Goal: Communication & Community: Answer question/provide support

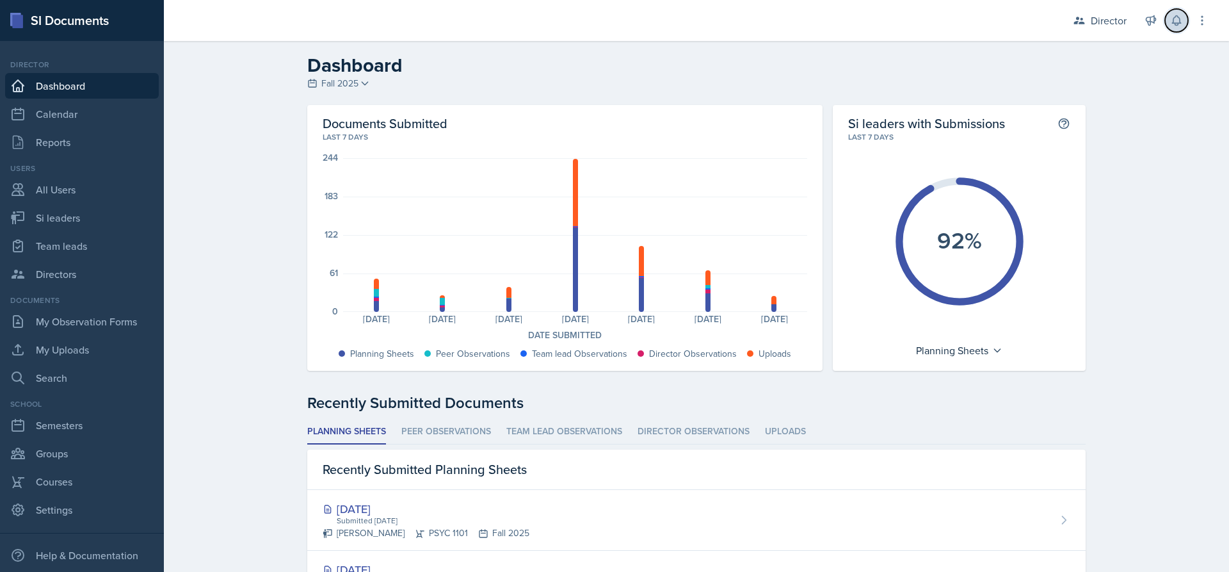
click at [1178, 24] on icon at bounding box center [1176, 21] width 8 height 10
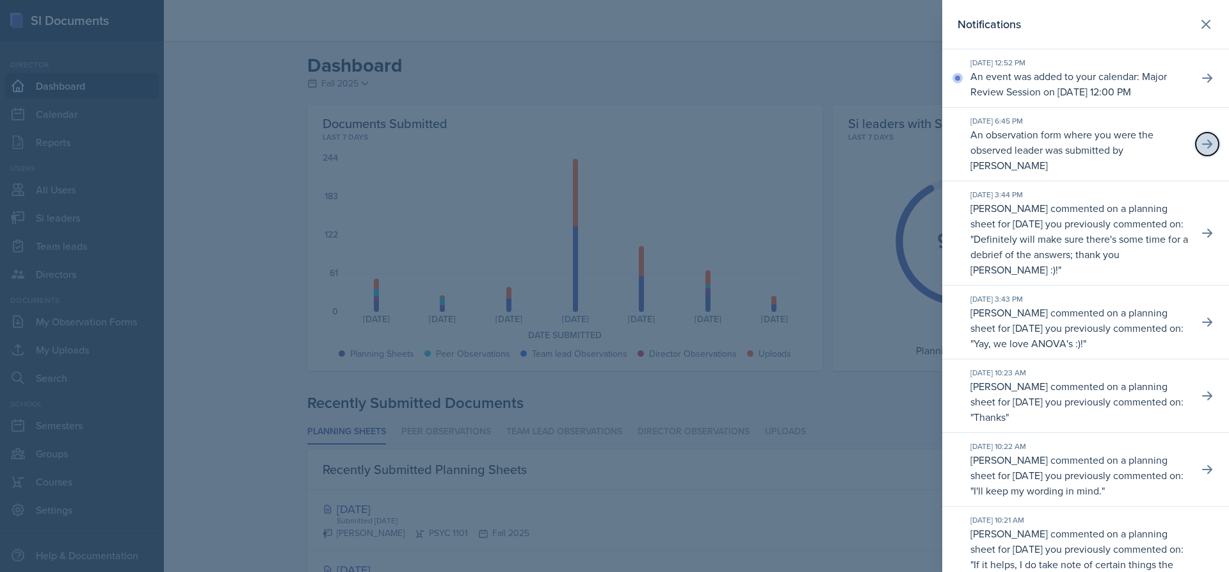
click at [1202, 150] on icon at bounding box center [1207, 144] width 13 height 13
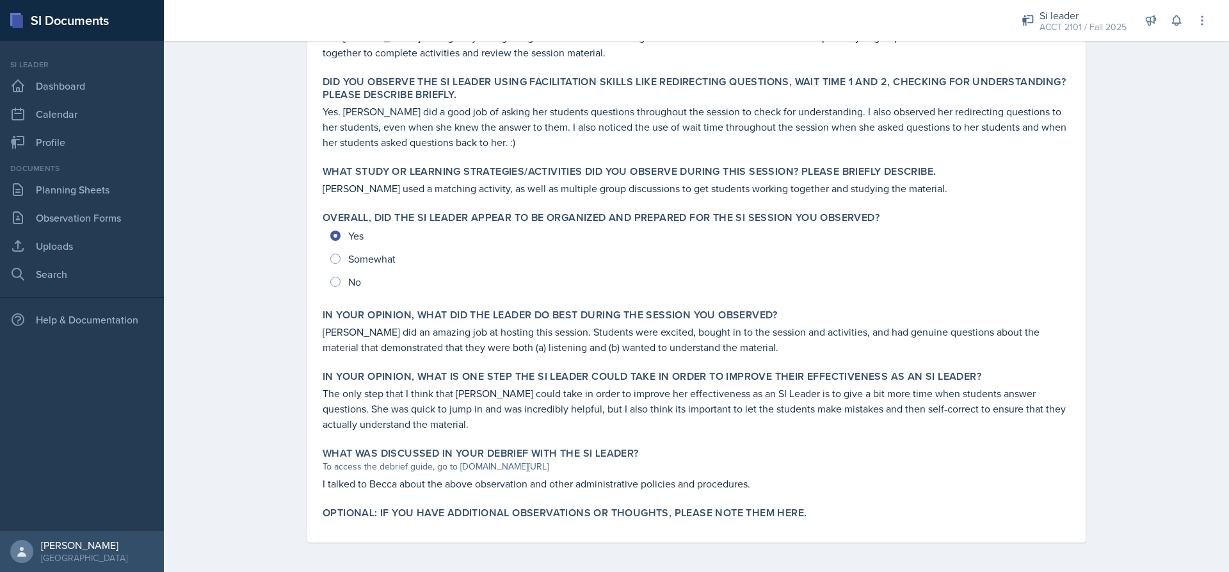
scroll to position [459, 0]
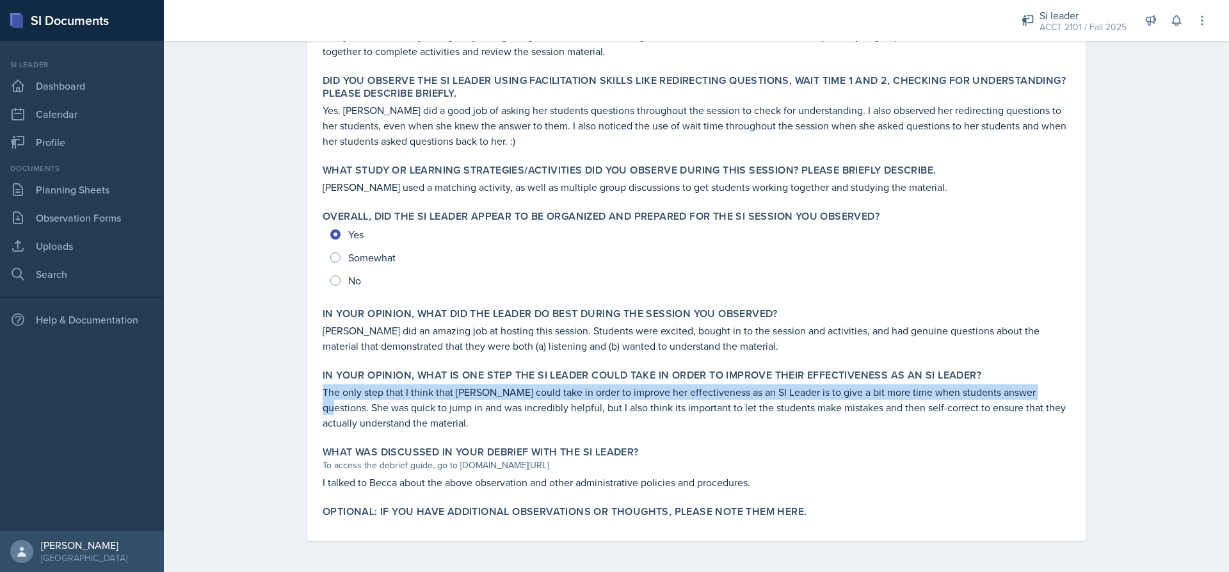
drag, startPoint x: 316, startPoint y: 388, endPoint x: 1032, endPoint y: 390, distance: 715.7
click at [1032, 390] on div "In your opinion, what is ONE step the SI Leader could take in order to improve …" at bounding box center [697, 400] width 758 height 72
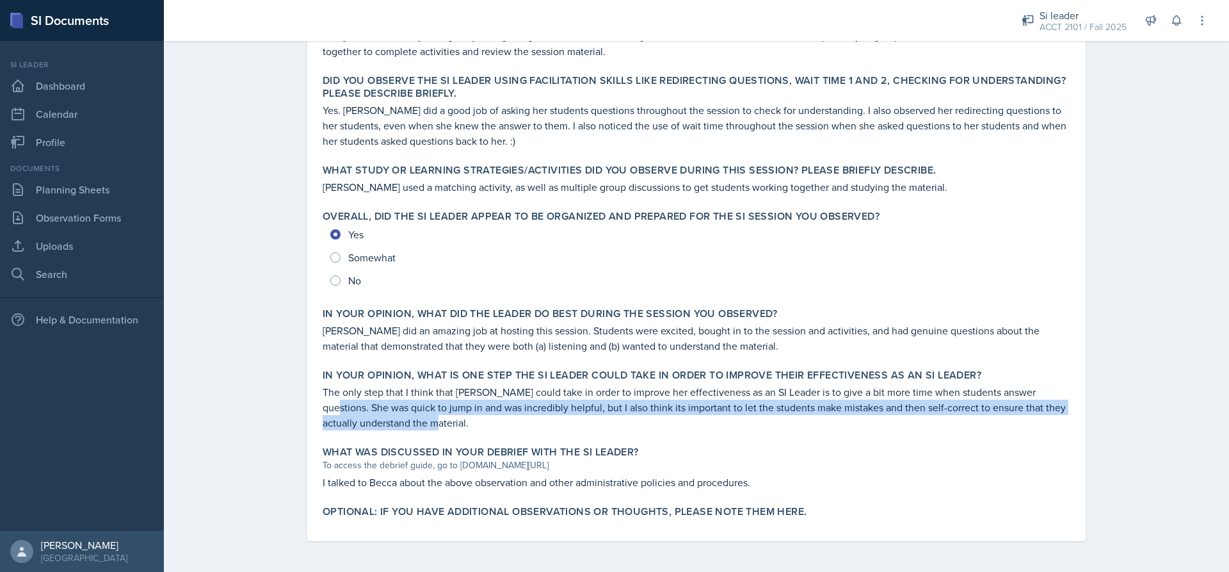
drag, startPoint x: 1035, startPoint y: 391, endPoint x: 965, endPoint y: 418, distance: 75.6
click at [965, 418] on p "The only step that I think that Becca could take in order to improve her effect…" at bounding box center [697, 407] width 748 height 46
click at [435, 421] on p "The only step that I think that Becca could take in order to improve her effect…" at bounding box center [697, 407] width 748 height 46
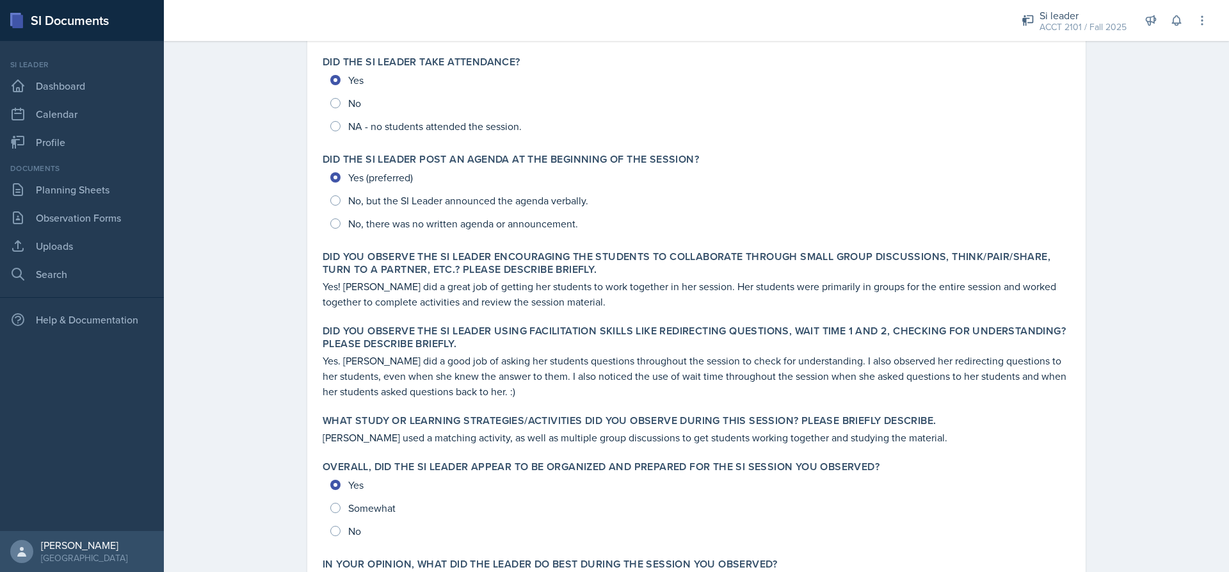
scroll to position [0, 0]
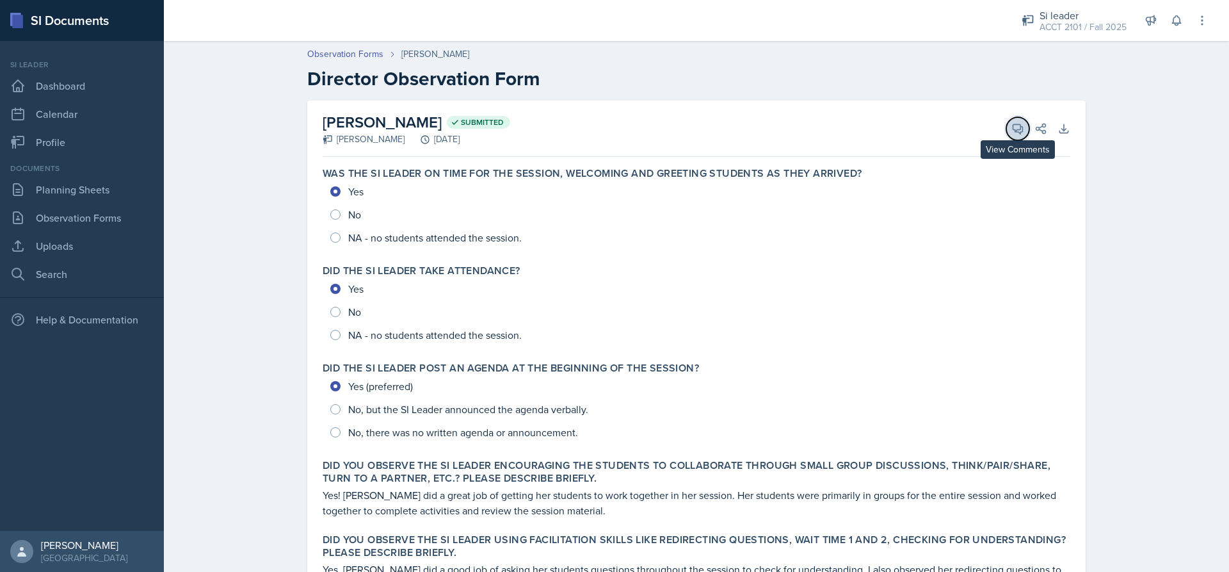
click at [1014, 138] on button "View Comments" at bounding box center [1017, 128] width 23 height 23
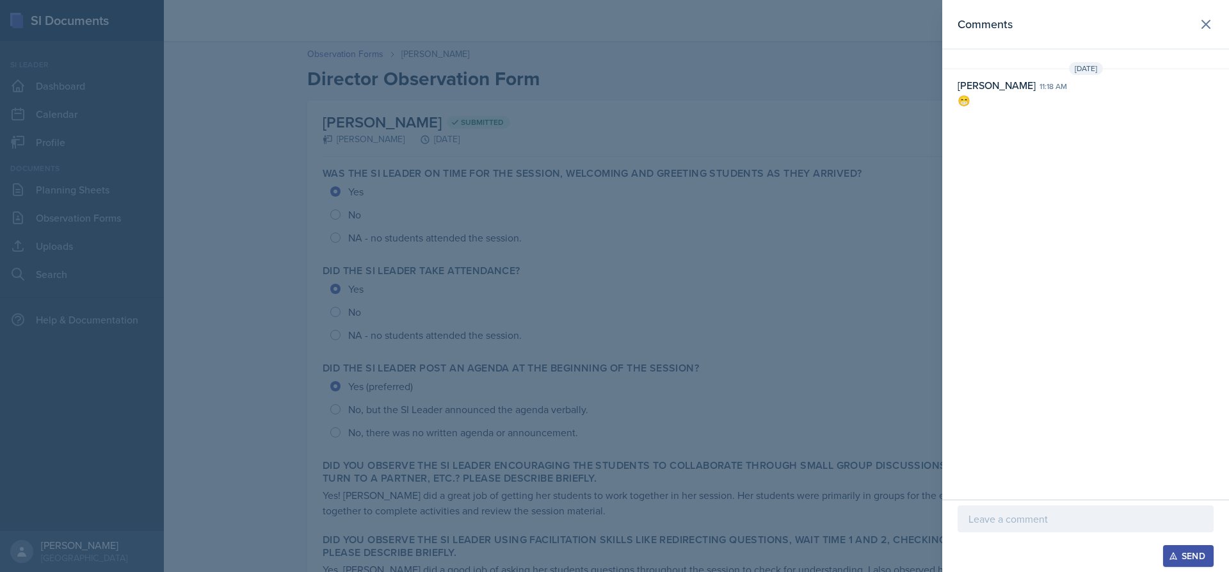
click at [1008, 522] on p at bounding box center [1086, 518] width 234 height 15
click at [802, 239] on div at bounding box center [614, 286] width 1229 height 572
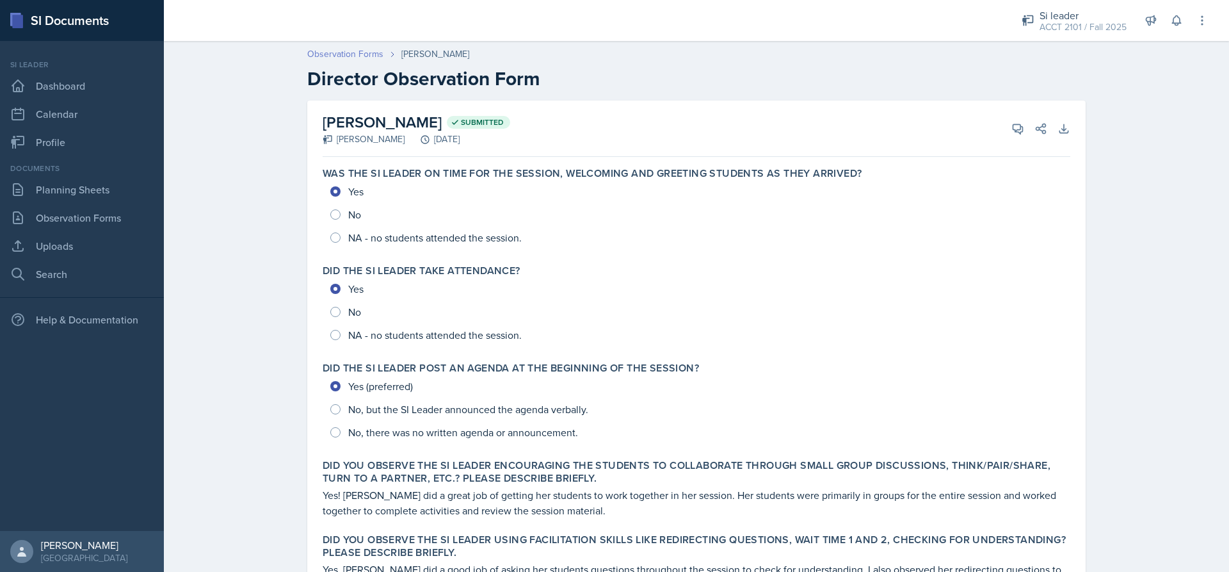
click at [339, 58] on link "Observation Forms" at bounding box center [345, 53] width 76 height 13
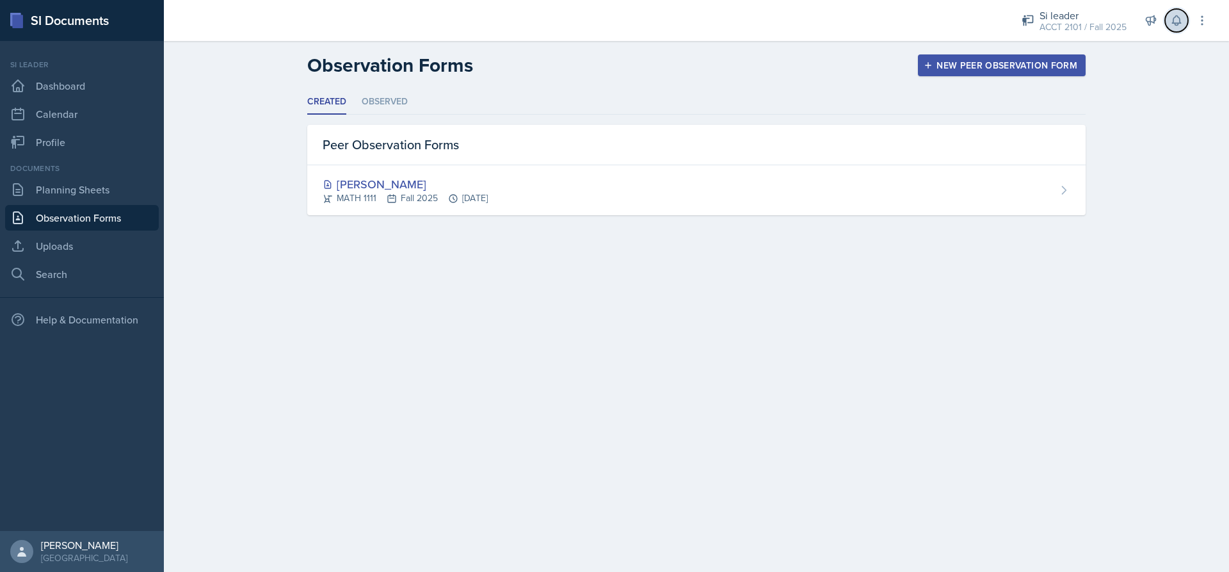
click at [1173, 15] on icon at bounding box center [1176, 20] width 13 height 13
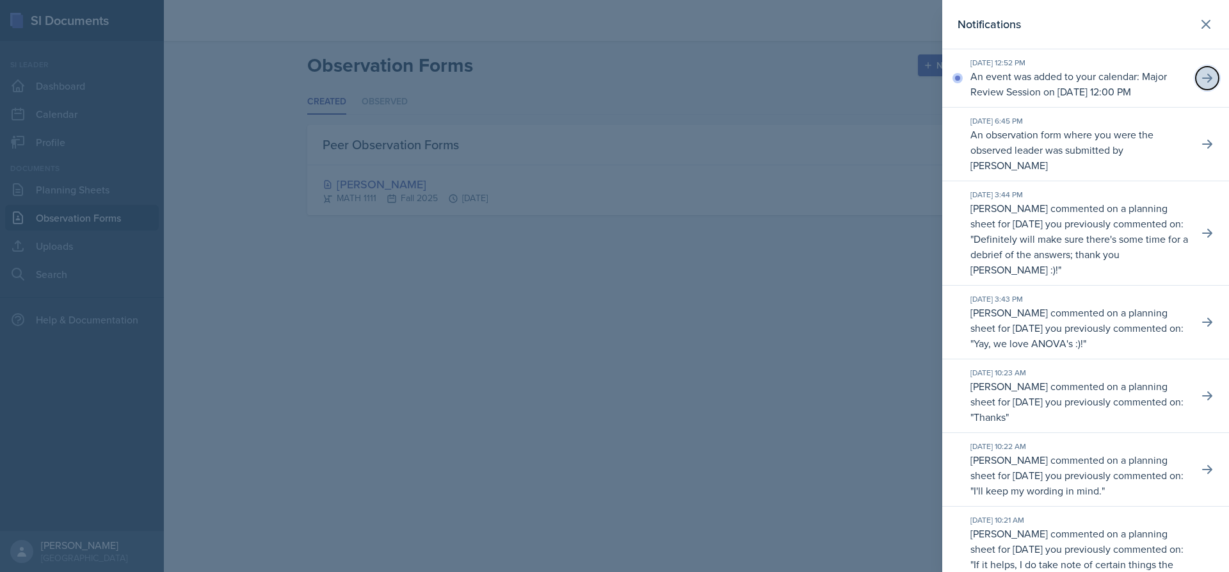
click at [1204, 87] on button at bounding box center [1207, 78] width 23 height 23
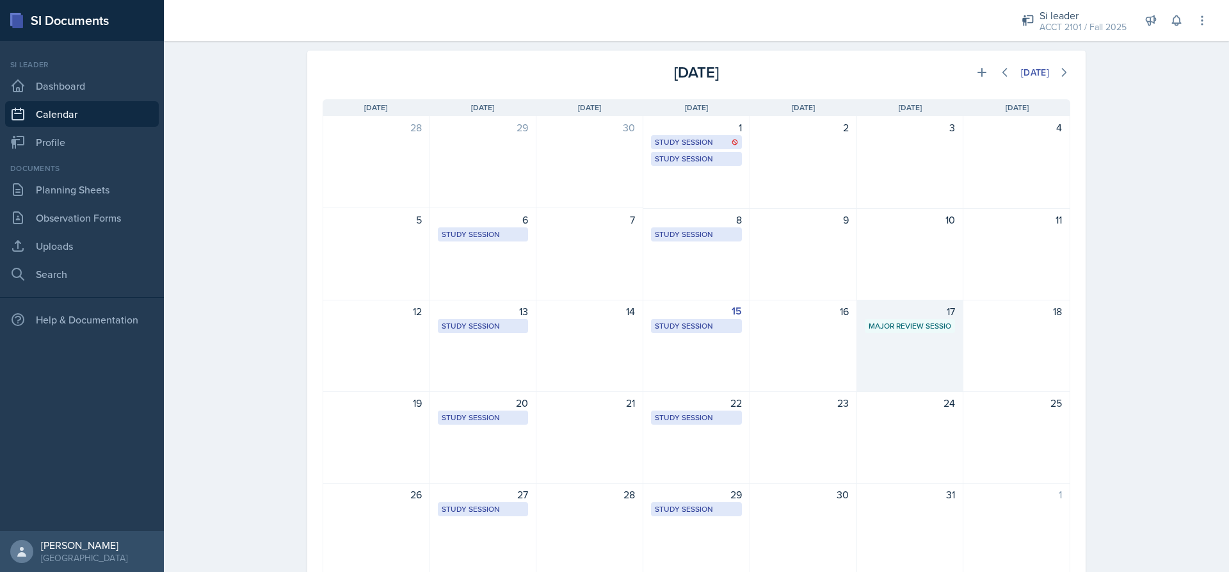
scroll to position [102, 0]
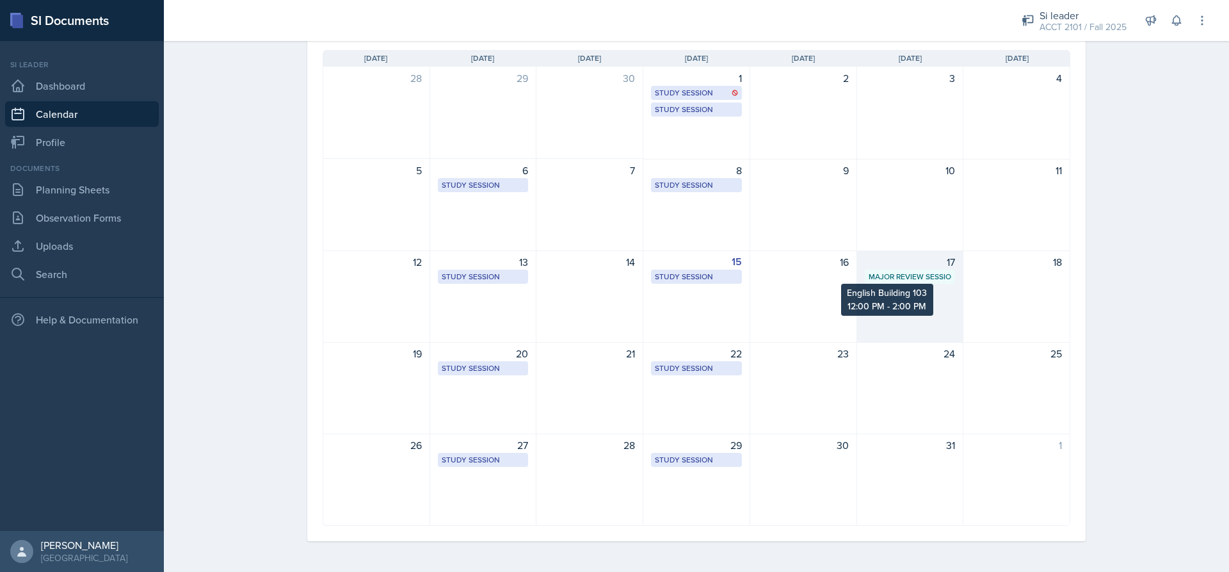
click at [921, 277] on div "Major Review Session" at bounding box center [910, 277] width 83 height 12
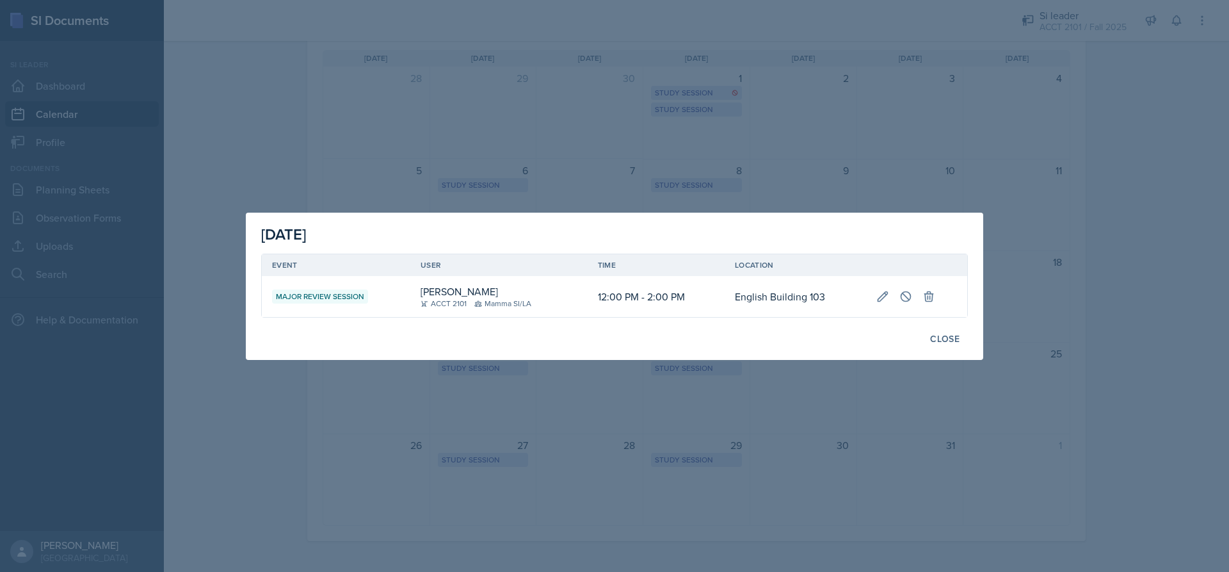
click at [864, 102] on div at bounding box center [614, 286] width 1229 height 572
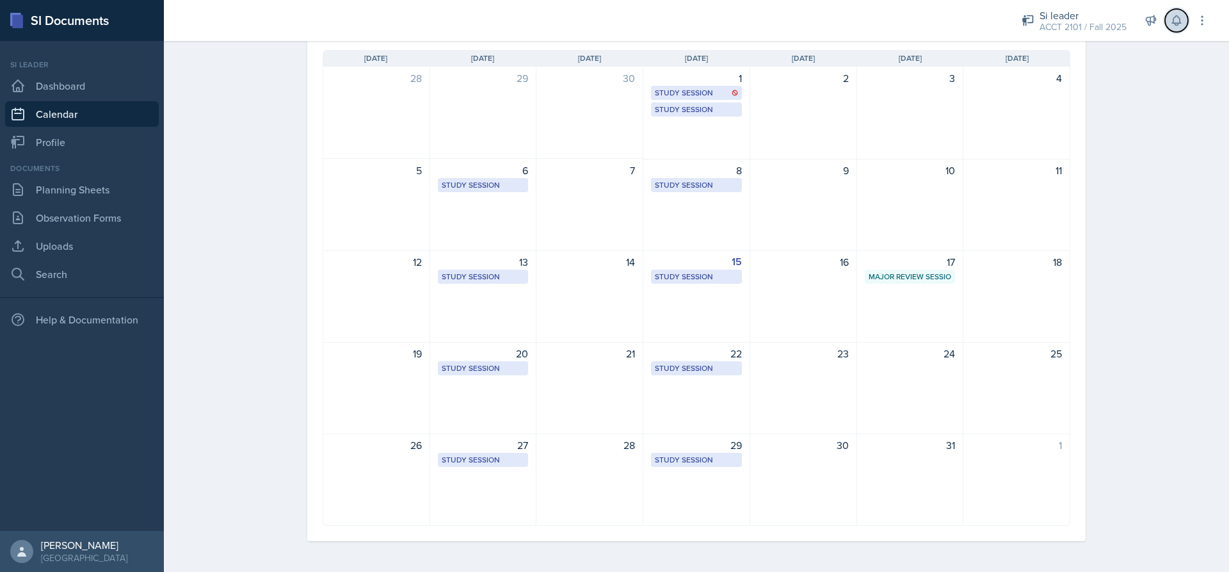
click at [1185, 13] on button at bounding box center [1176, 20] width 23 height 23
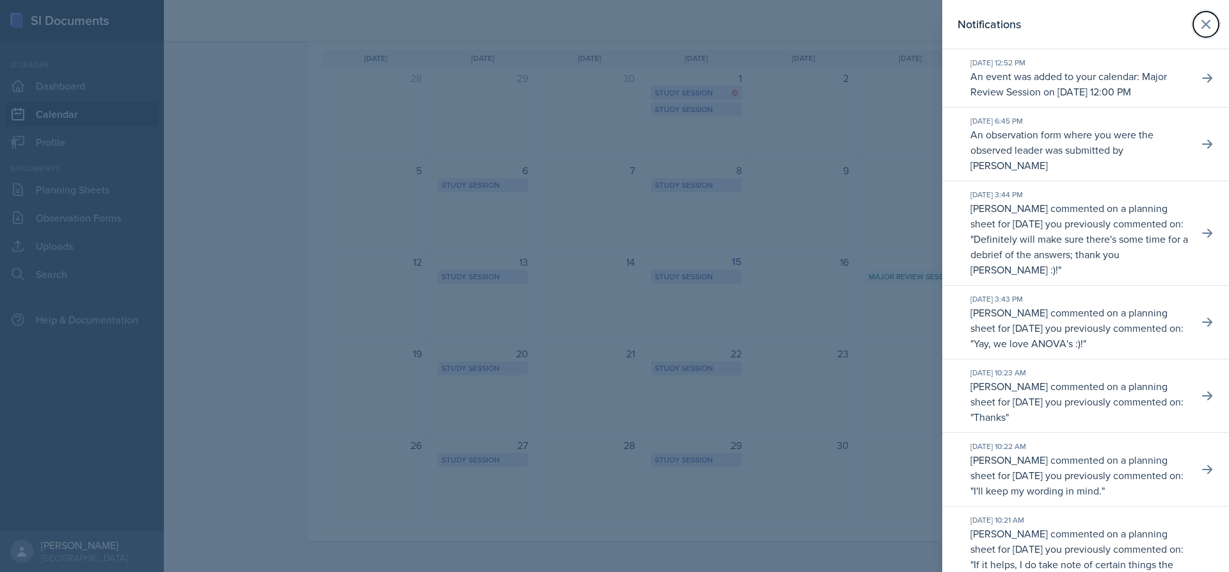
drag, startPoint x: 1187, startPoint y: 26, endPoint x: 1189, endPoint y: 13, distance: 12.4
click at [1193, 24] on button at bounding box center [1206, 25] width 26 height 26
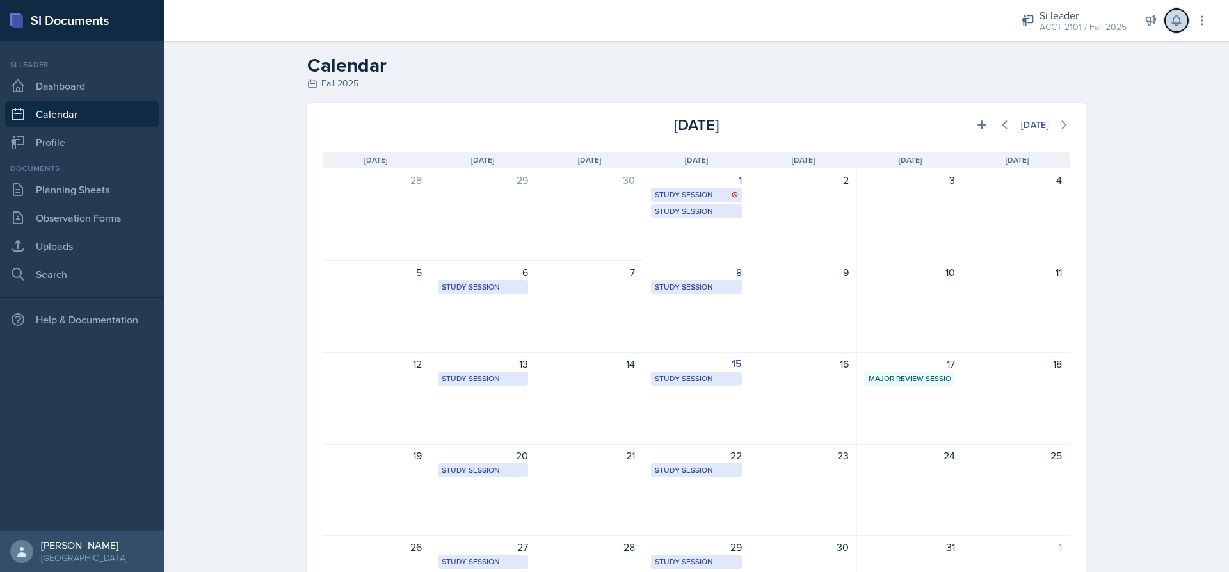
click at [1168, 24] on button at bounding box center [1176, 20] width 23 height 23
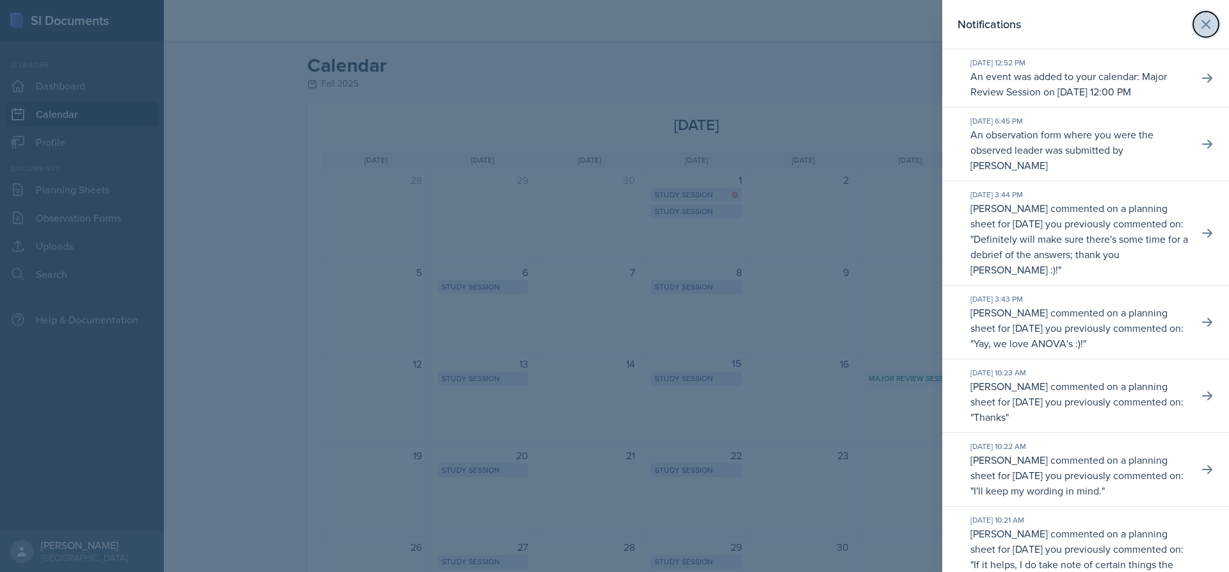
click at [1198, 26] on icon at bounding box center [1205, 24] width 15 height 15
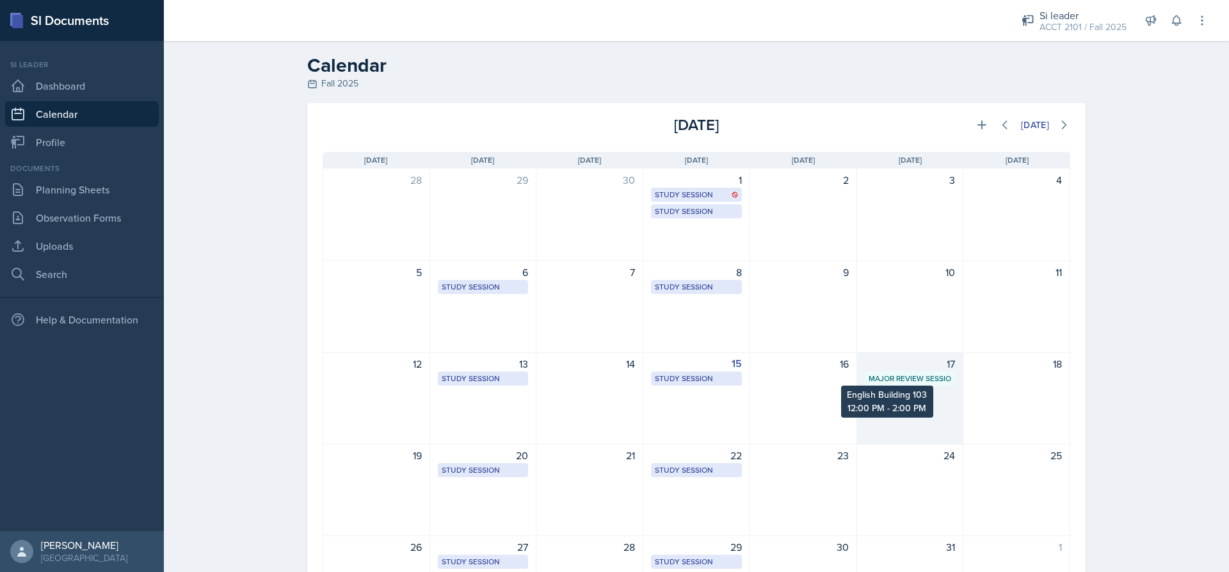
click at [929, 380] on div "Major Review Session" at bounding box center [910, 379] width 83 height 12
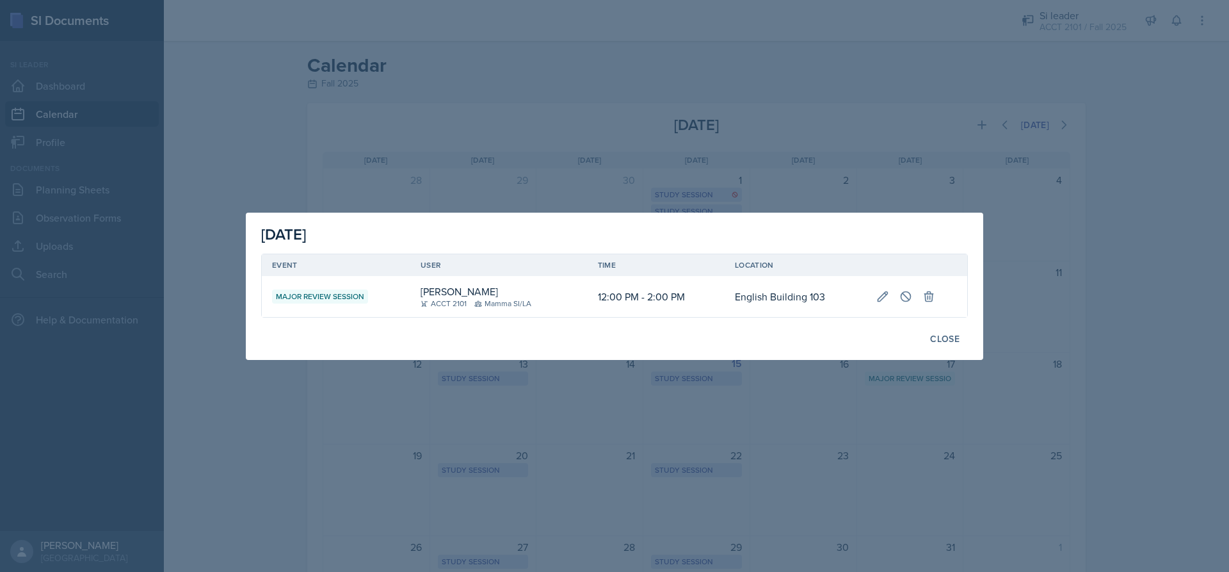
click at [686, 176] on div at bounding box center [614, 286] width 1229 height 572
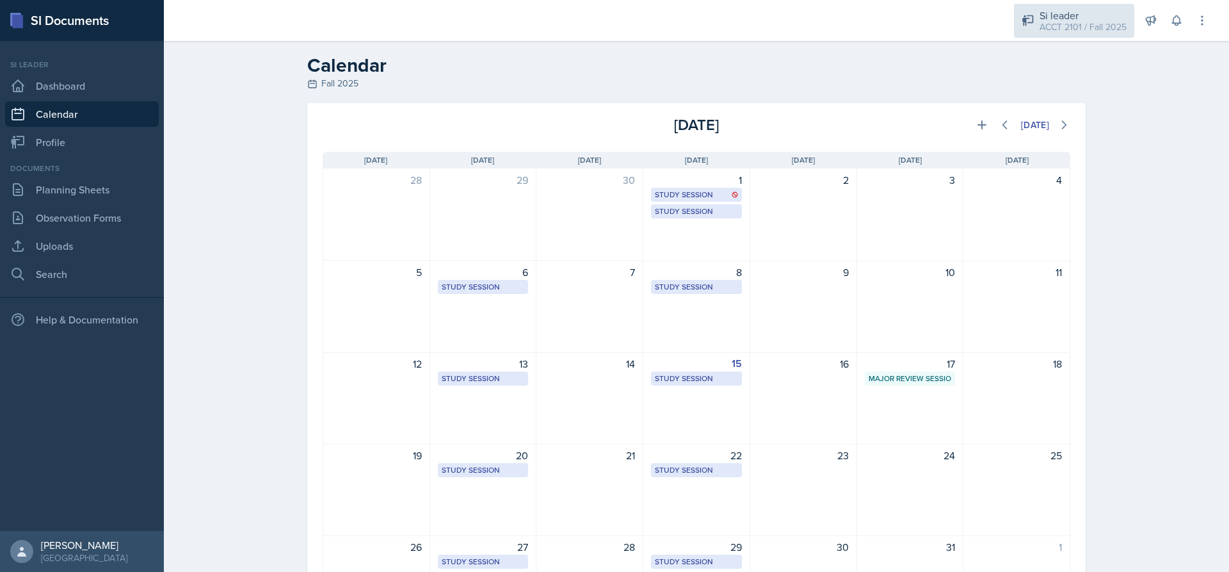
click at [1118, 20] on div "ACCT 2101 / Fall 2025" at bounding box center [1083, 26] width 87 height 13
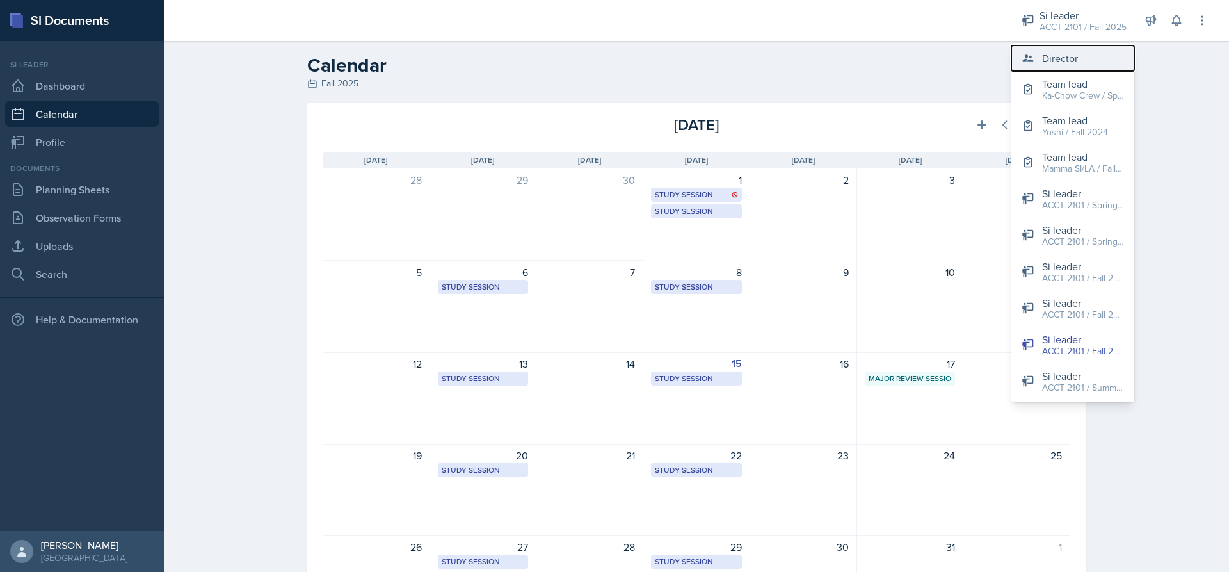
click at [1075, 60] on div "Director" at bounding box center [1060, 58] width 36 height 15
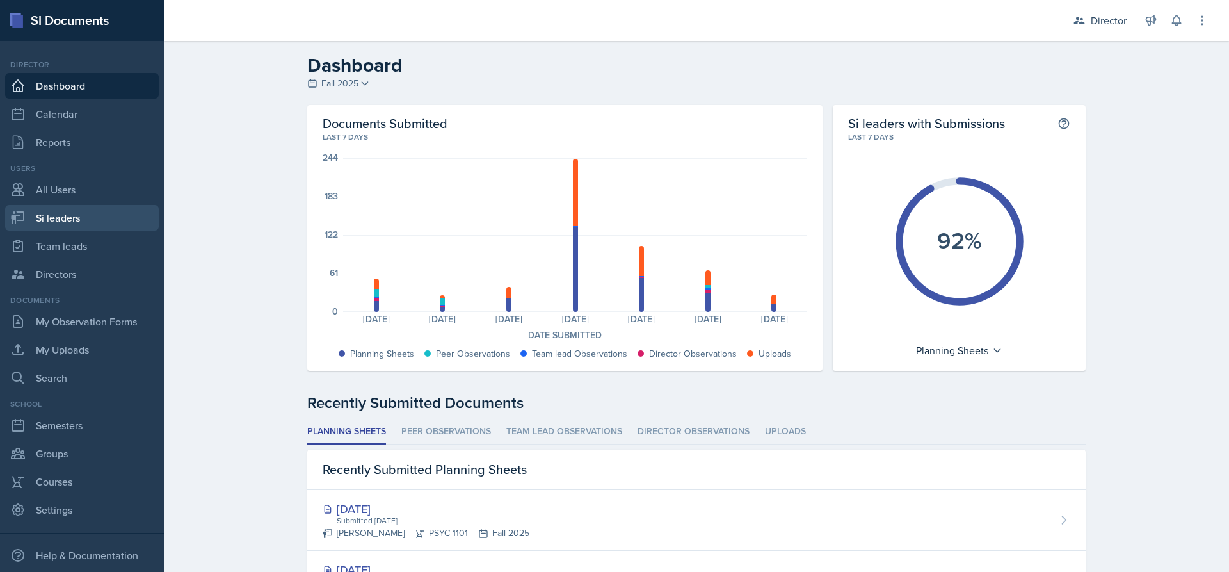
click at [44, 213] on link "Si leaders" at bounding box center [82, 218] width 154 height 26
select select "2bed604d-1099-4043-b1bc-2365e8740244"
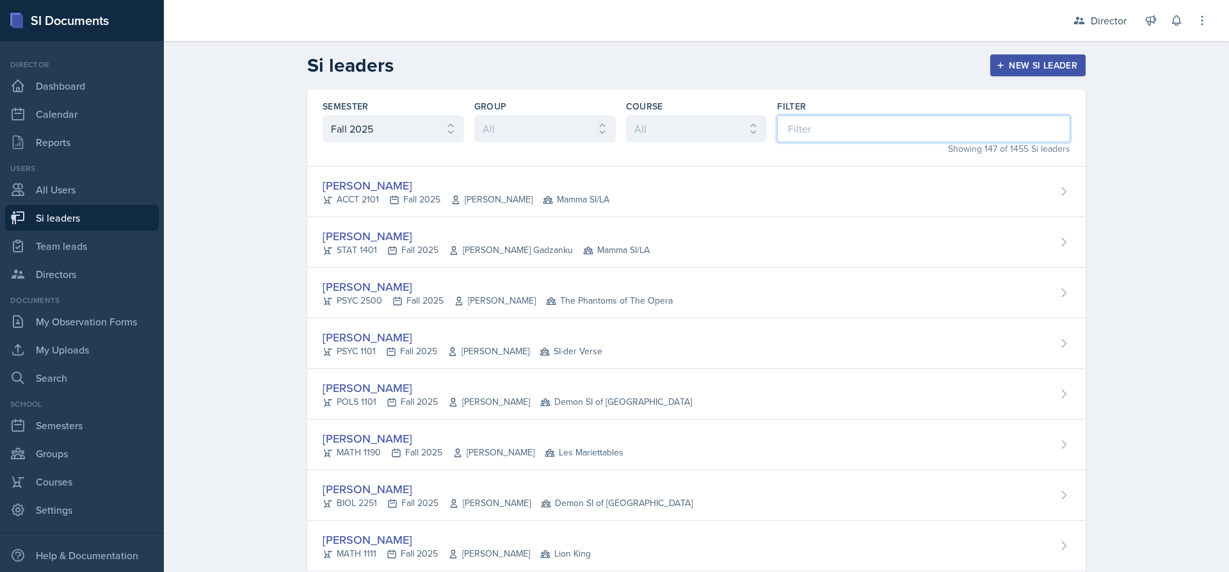
click at [875, 125] on input at bounding box center [923, 128] width 293 height 27
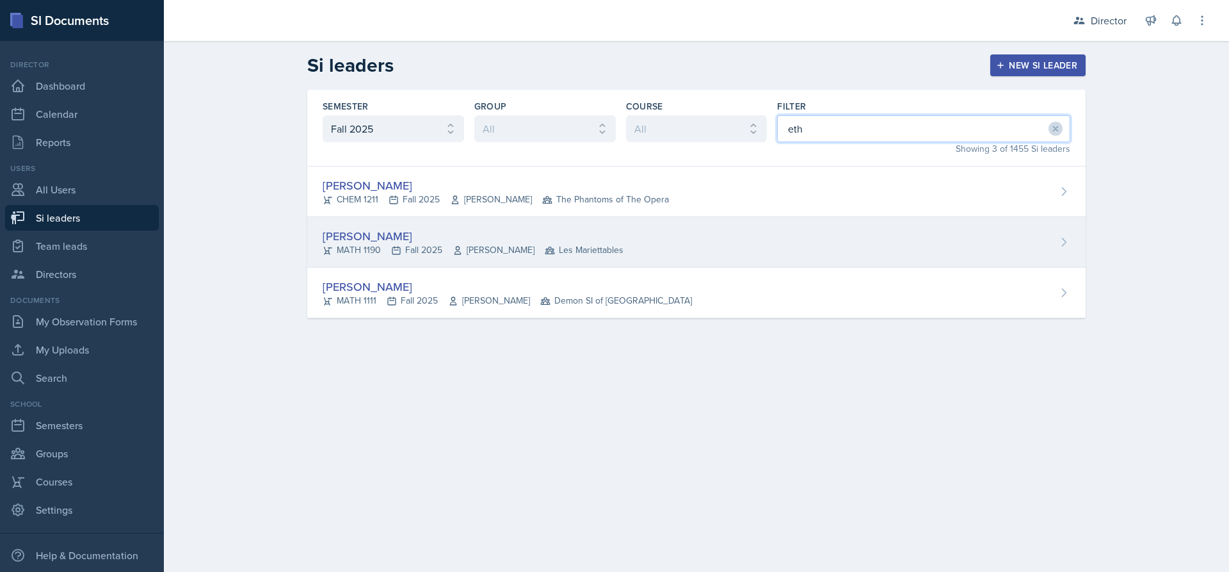
type input "eth"
click at [545, 254] on span "Les Mariettables" at bounding box center [584, 249] width 79 height 13
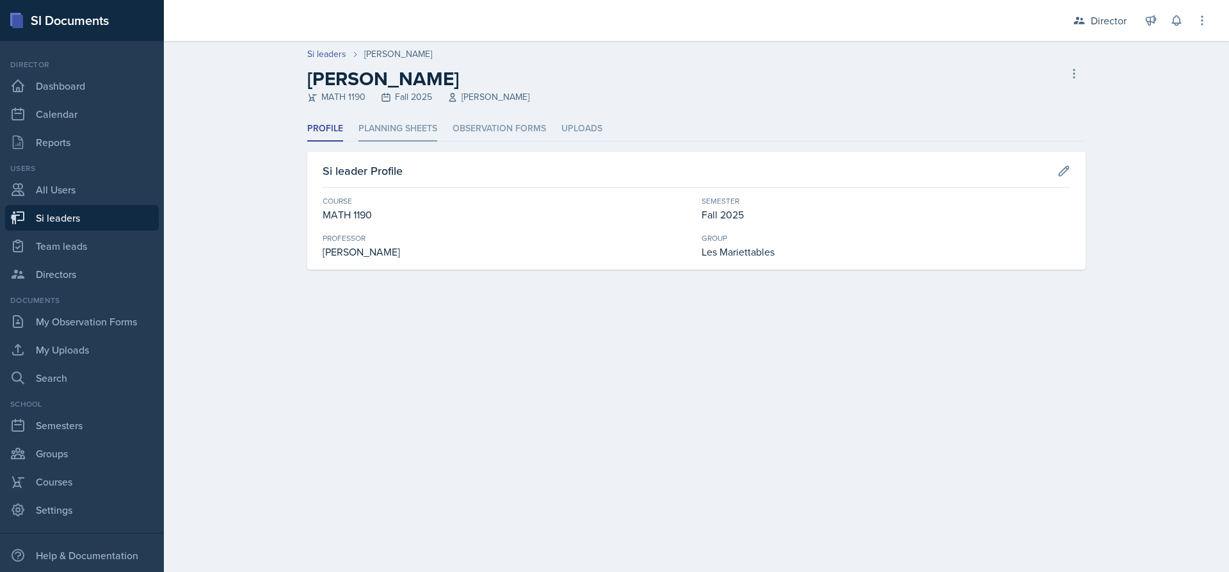
click at [410, 129] on li "Planning Sheets" at bounding box center [398, 129] width 79 height 25
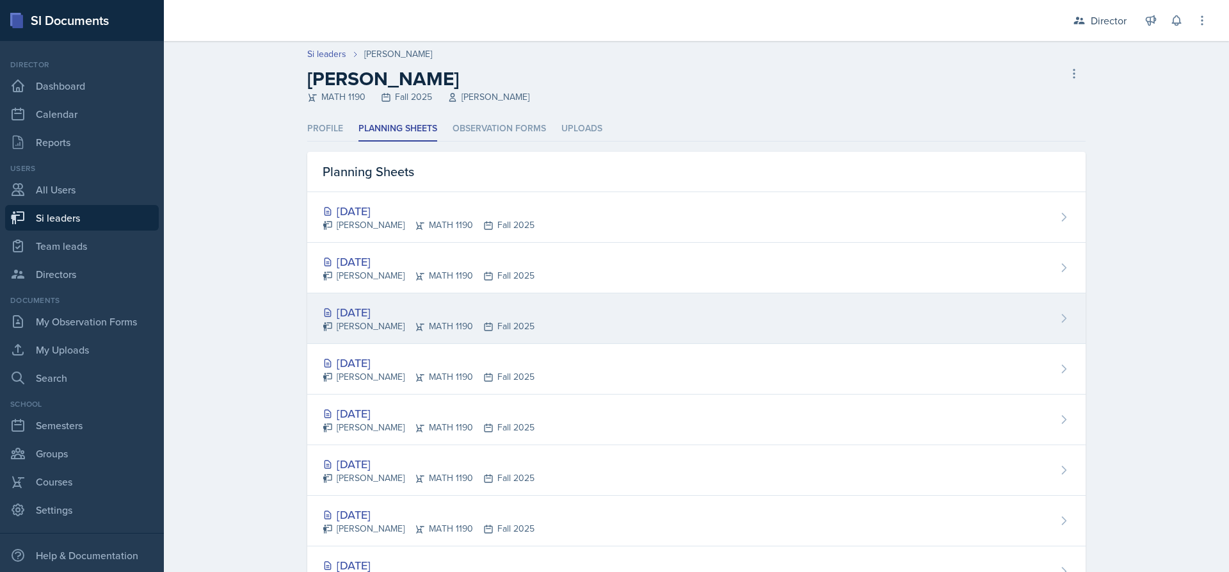
click at [459, 304] on div "[DATE]" at bounding box center [429, 311] width 212 height 17
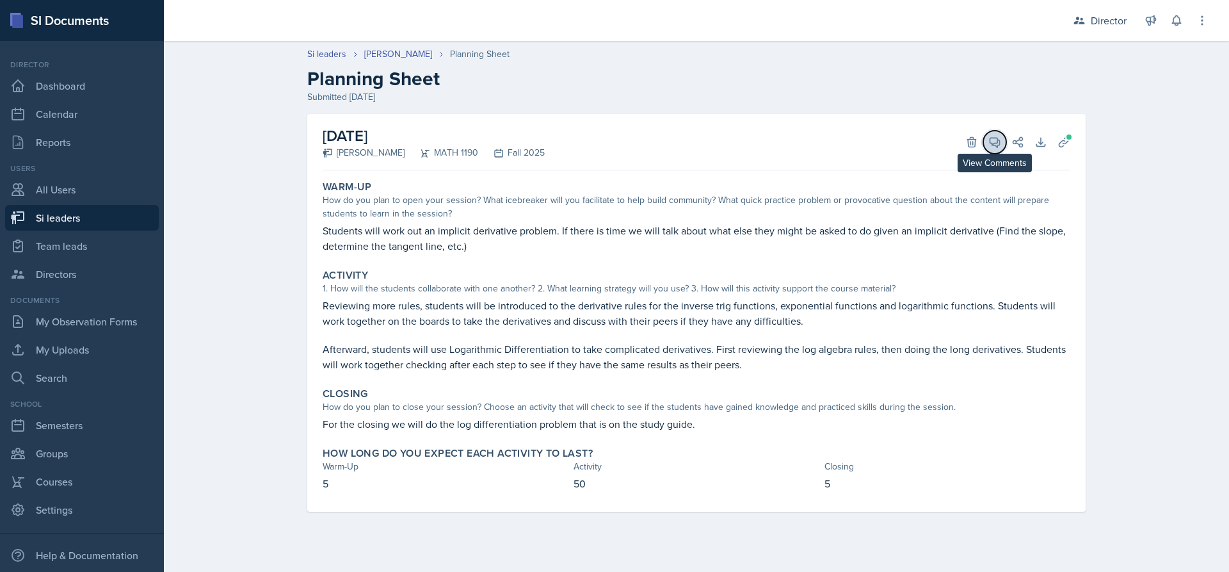
click at [990, 138] on icon at bounding box center [994, 142] width 13 height 13
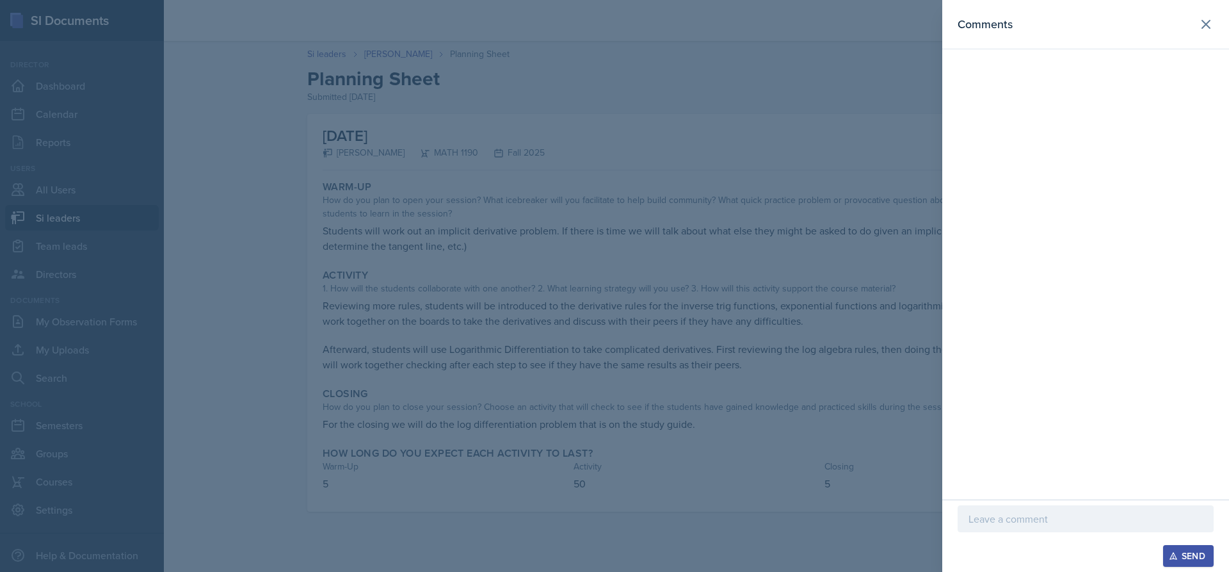
click at [1015, 510] on div at bounding box center [1086, 518] width 256 height 27
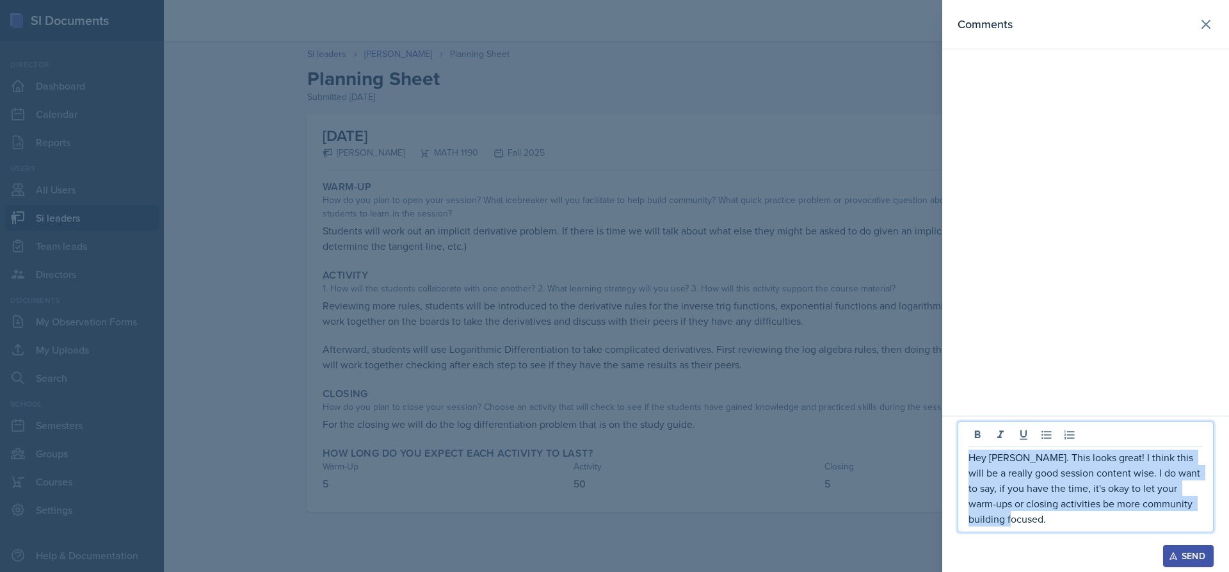
copy p "Hey Ethan. This looks great! I think this will be a really good session content…"
click at [1030, 517] on p "Hey Ethan. This looks great! I think this will be a really good session content…" at bounding box center [1086, 487] width 234 height 77
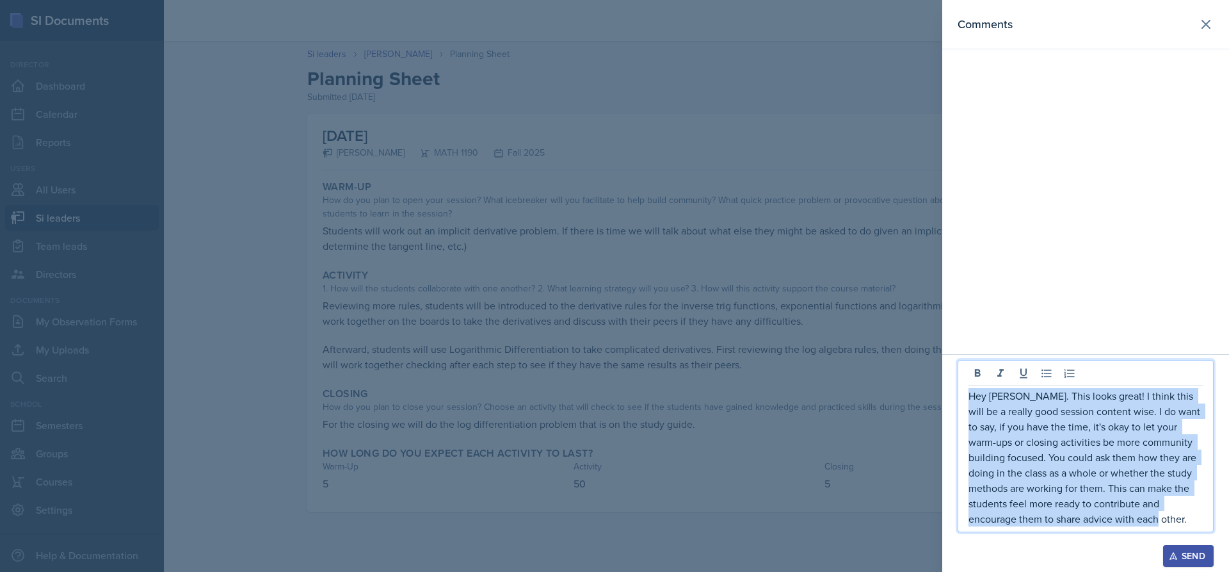
copy p "Hey Ethan. This looks great! I think this will be a really good session content…"
click at [1184, 554] on div "Send" at bounding box center [1189, 556] width 34 height 10
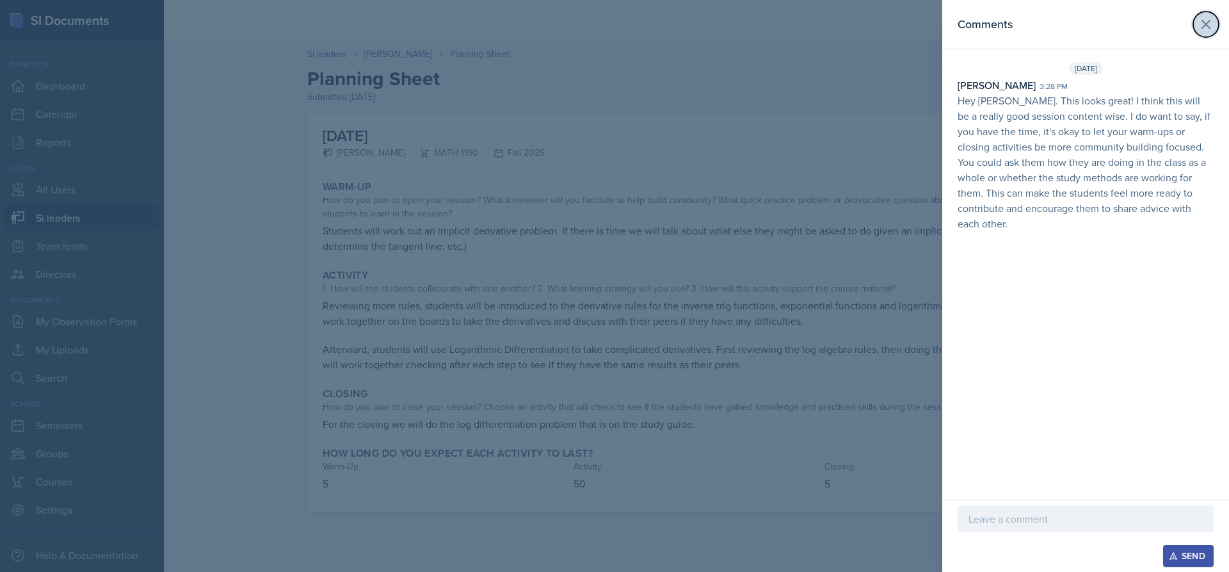
click at [1203, 19] on icon at bounding box center [1205, 24] width 15 height 15
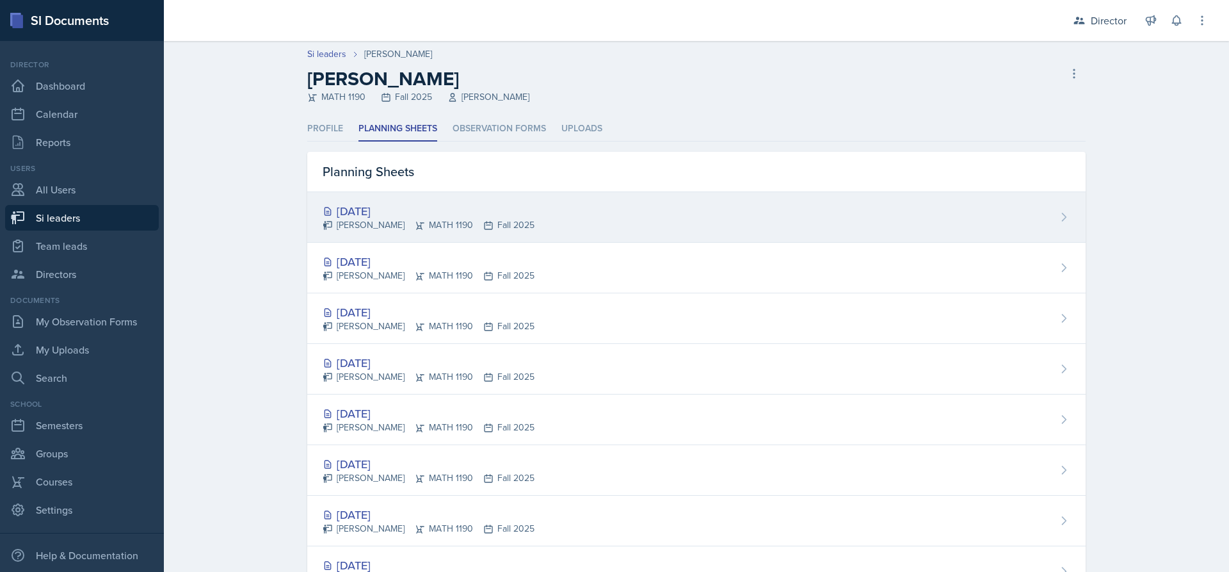
click at [456, 215] on div "Oct 17th, 2025" at bounding box center [429, 210] width 212 height 17
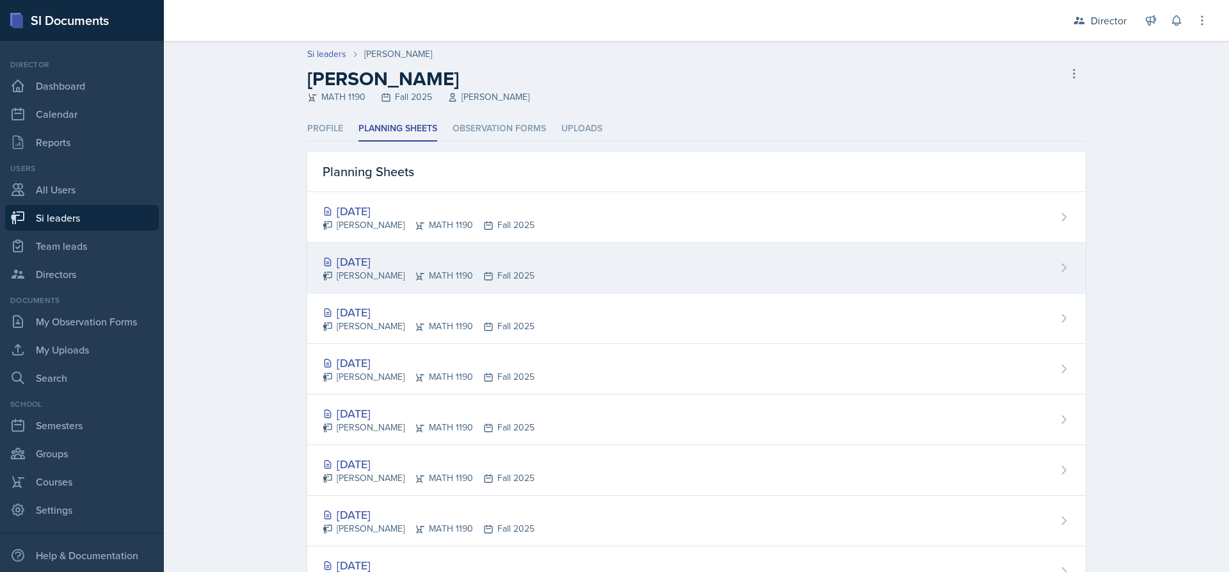
click at [416, 277] on icon at bounding box center [420, 276] width 8 height 8
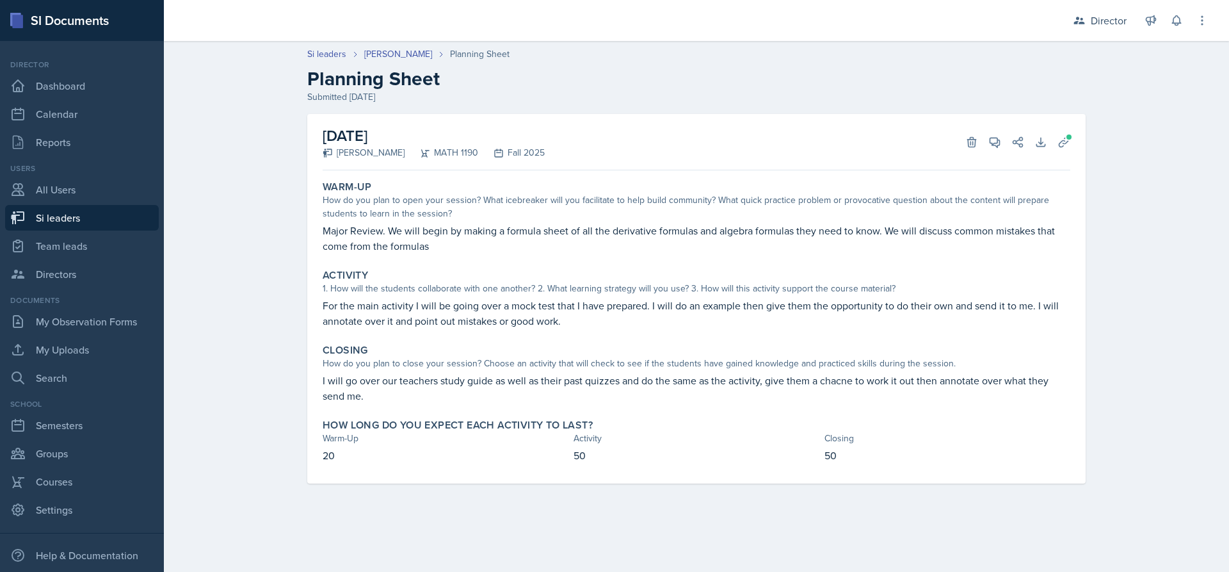
click at [89, 220] on link "Si leaders" at bounding box center [82, 218] width 154 height 26
select select "2bed604d-1099-4043-b1bc-2365e8740244"
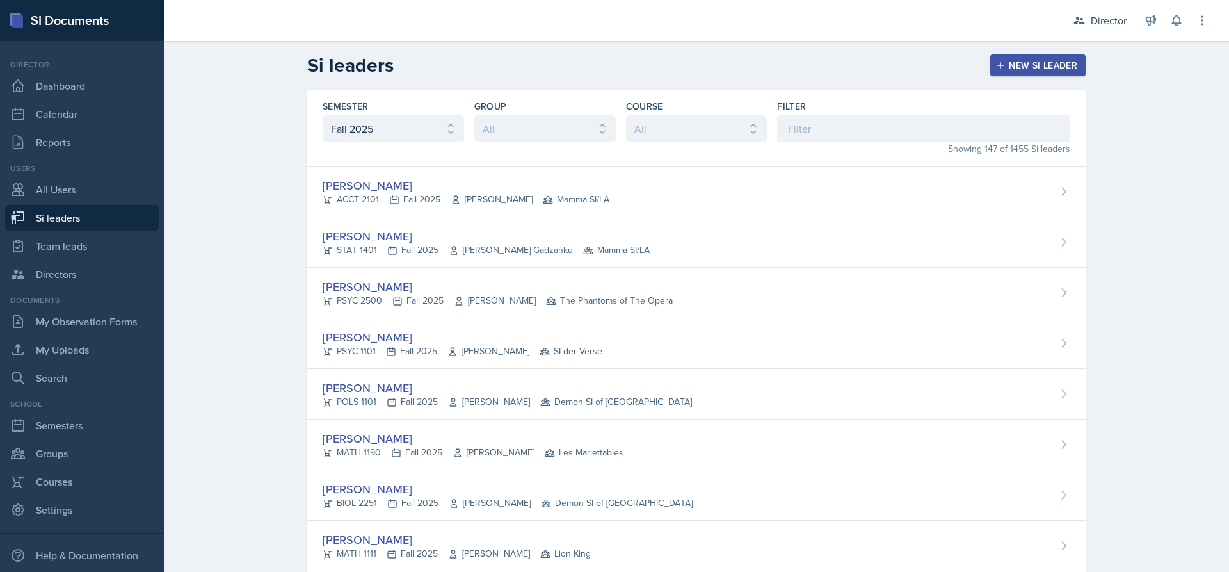
click at [873, 111] on div "Filter" at bounding box center [923, 106] width 293 height 13
click at [866, 124] on input at bounding box center [923, 128] width 293 height 27
type input "x"
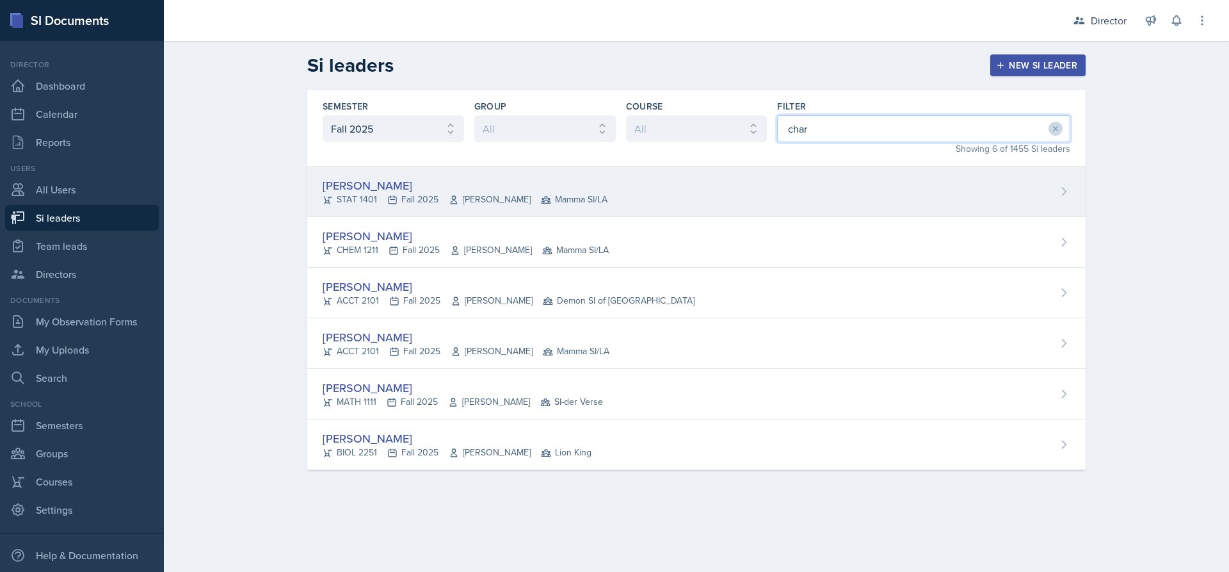
type input "char"
click at [724, 207] on div "Charlotte Messer STAT 1401 Fall 2025 Sheri Johnson Mamma SI/LA" at bounding box center [696, 191] width 778 height 51
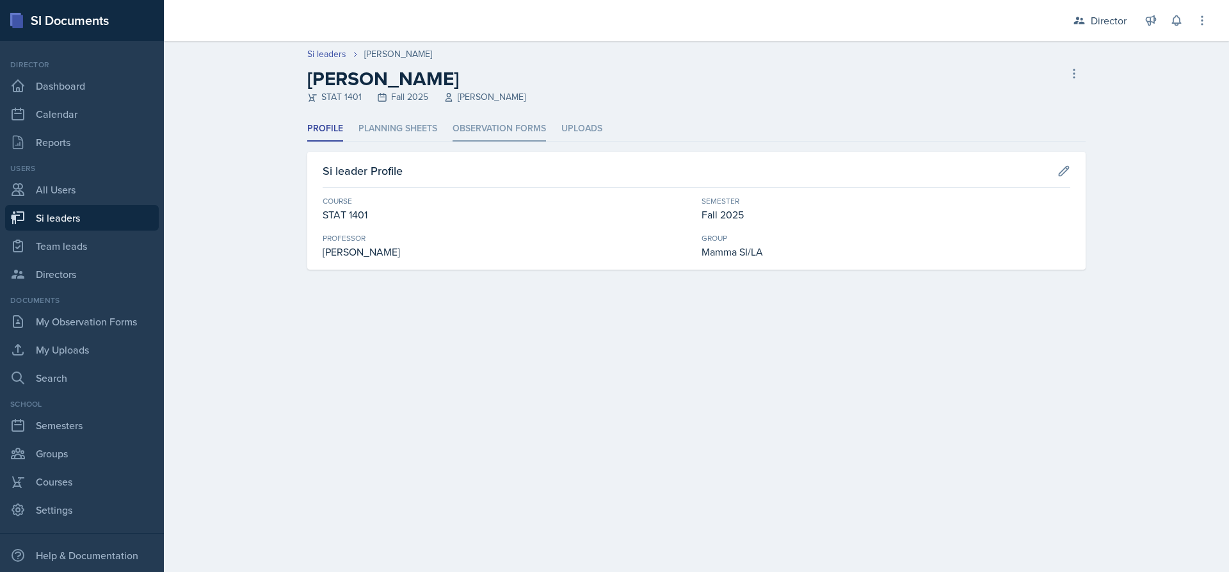
click at [485, 127] on li "Observation Forms" at bounding box center [499, 129] width 93 height 25
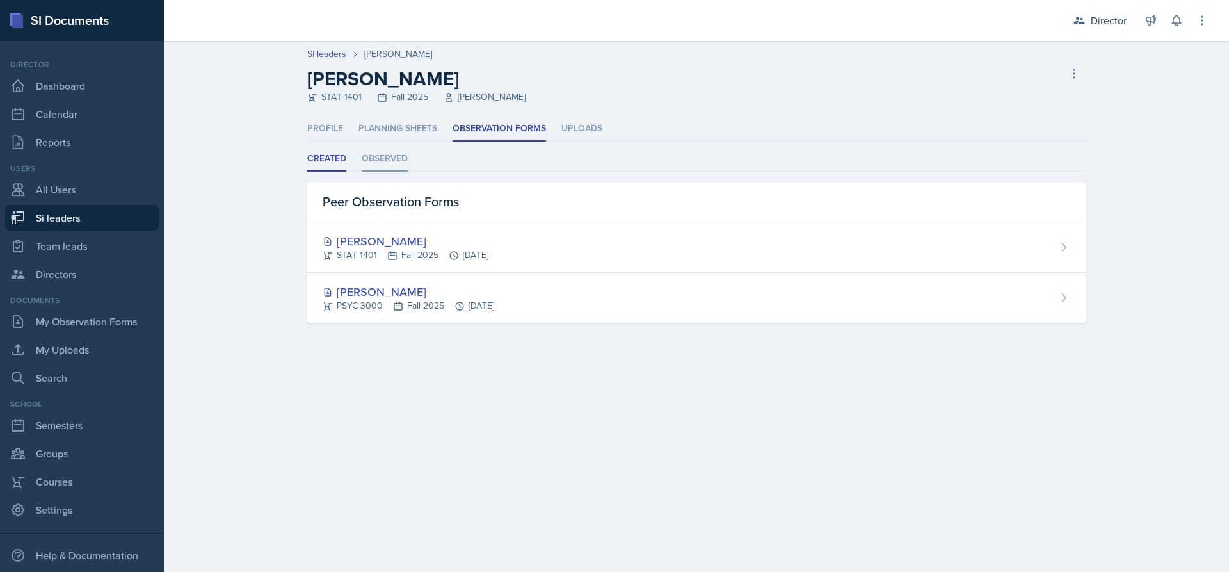
click at [398, 165] on li "Observed" at bounding box center [385, 159] width 46 height 25
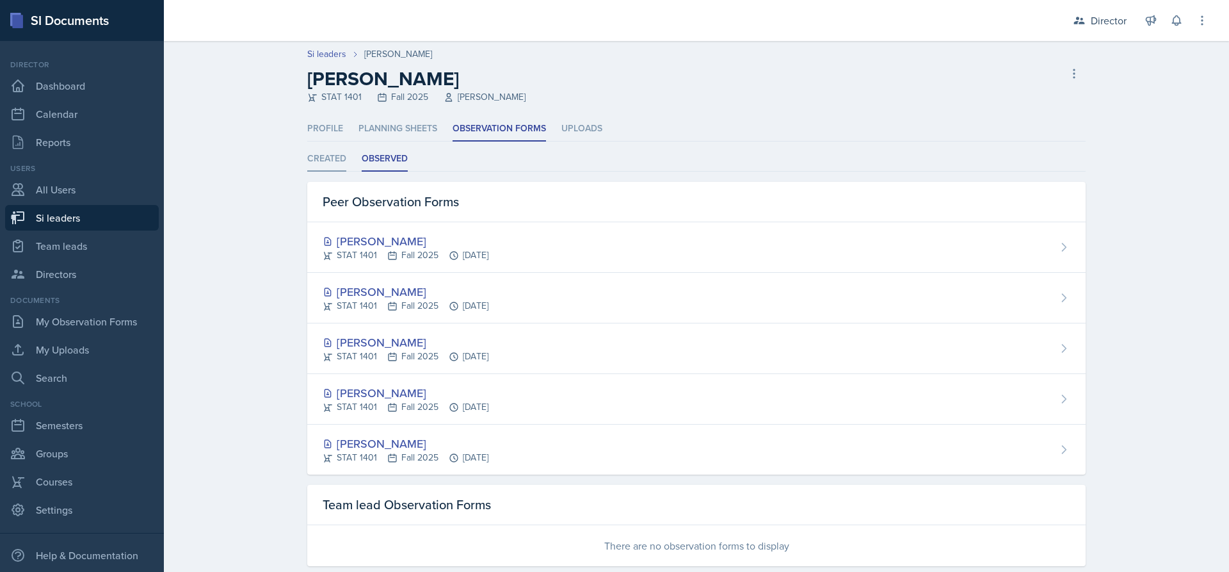
click at [318, 159] on li "Created" at bounding box center [326, 159] width 39 height 25
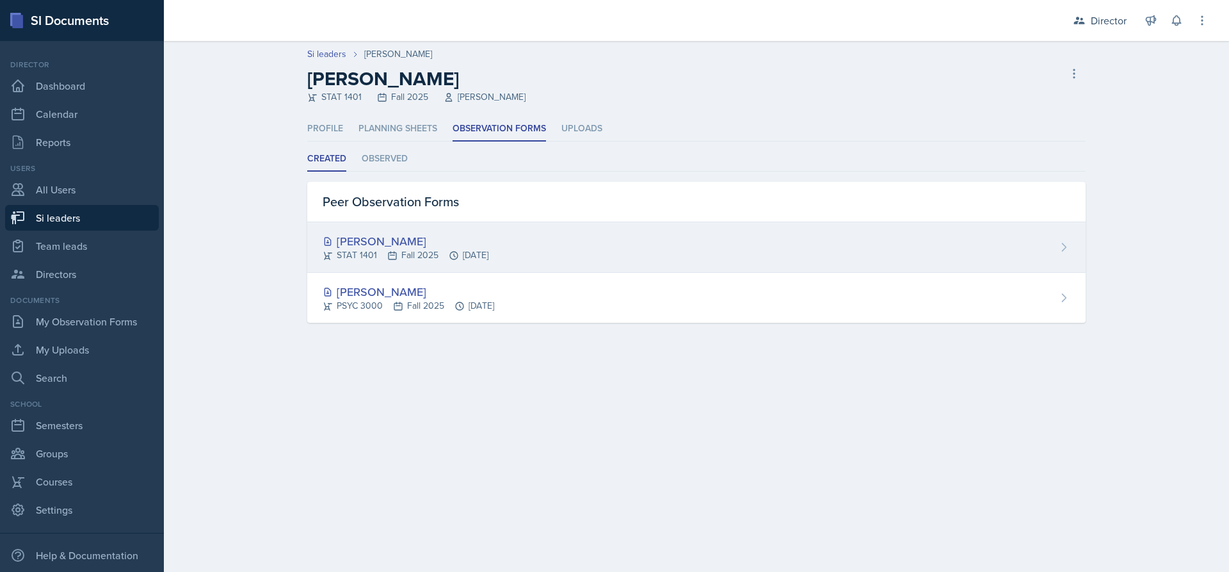
click at [483, 250] on div "STAT 1401 Fall 2025 Oct 9th, 2025" at bounding box center [406, 254] width 166 height 13
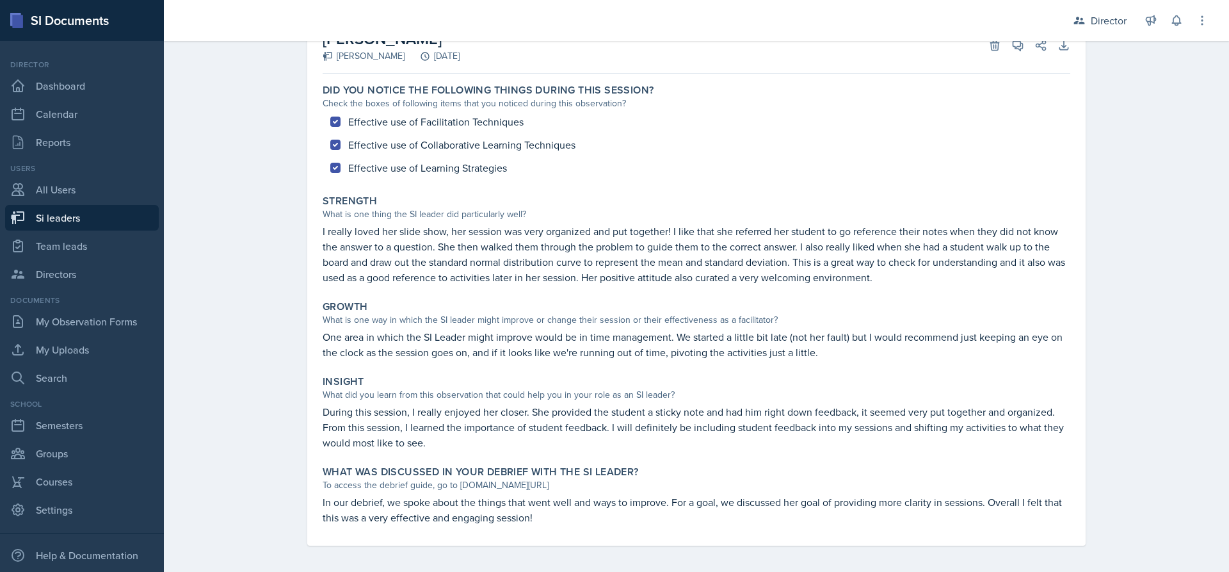
scroll to position [101, 0]
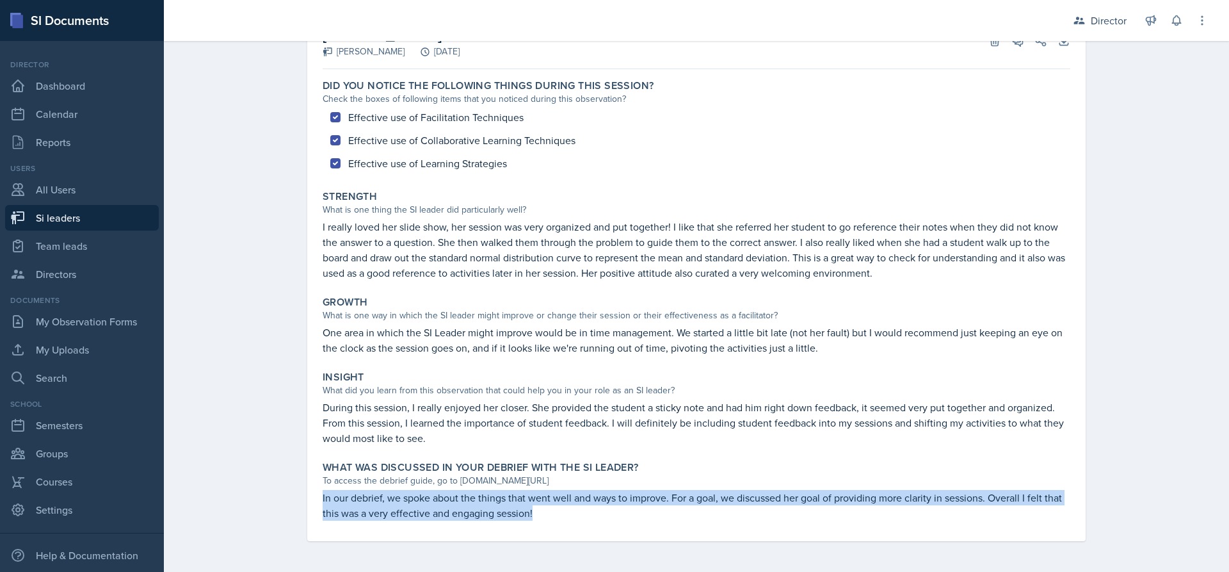
drag, startPoint x: 533, startPoint y: 522, endPoint x: 294, endPoint y: 490, distance: 241.6
click at [294, 490] on div "Sofia Rose Ibarra Charlotte Messer October 9th, 2025 Delete View Comments Comme…" at bounding box center [696, 292] width 819 height 559
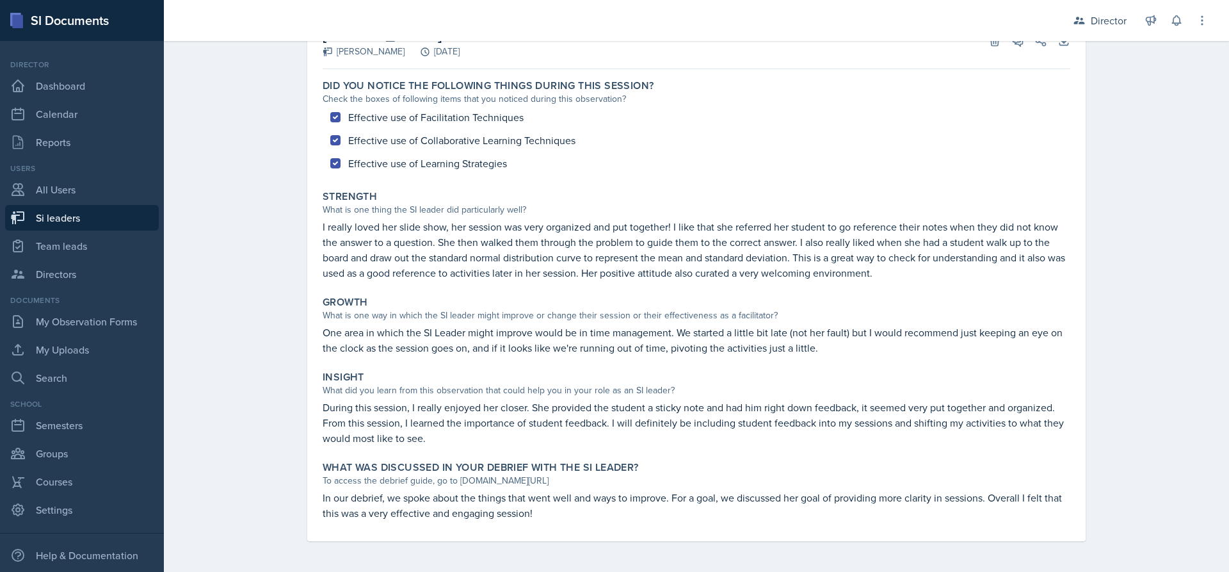
click at [343, 479] on div "To access the debrief guide, go to www.tinyurl.com/obsvdebriefguide" at bounding box center [697, 480] width 748 height 13
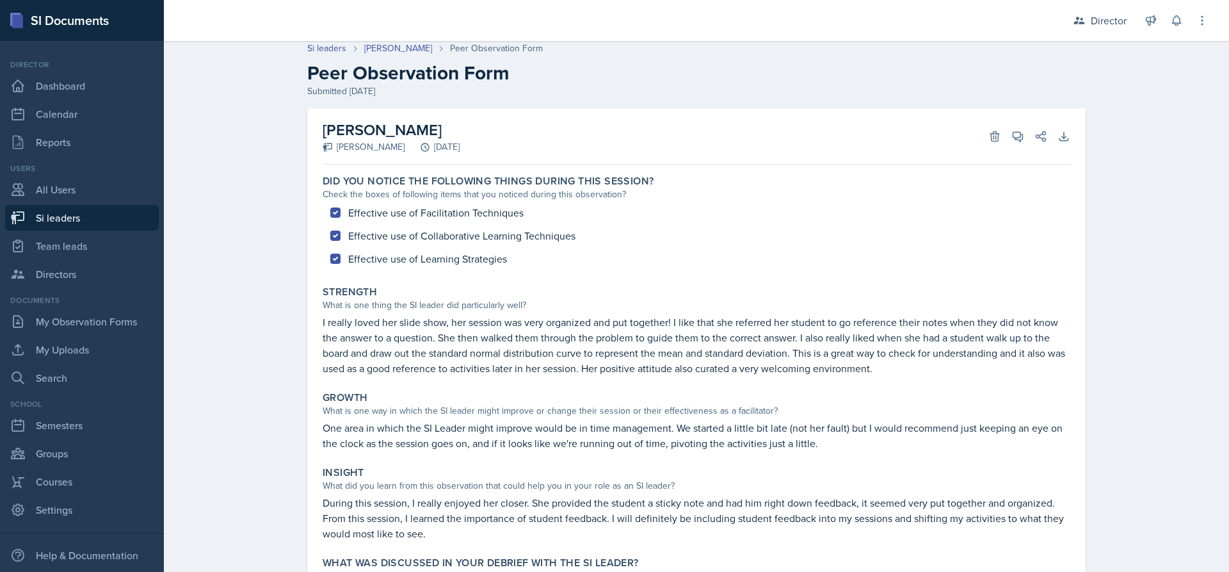
scroll to position [0, 0]
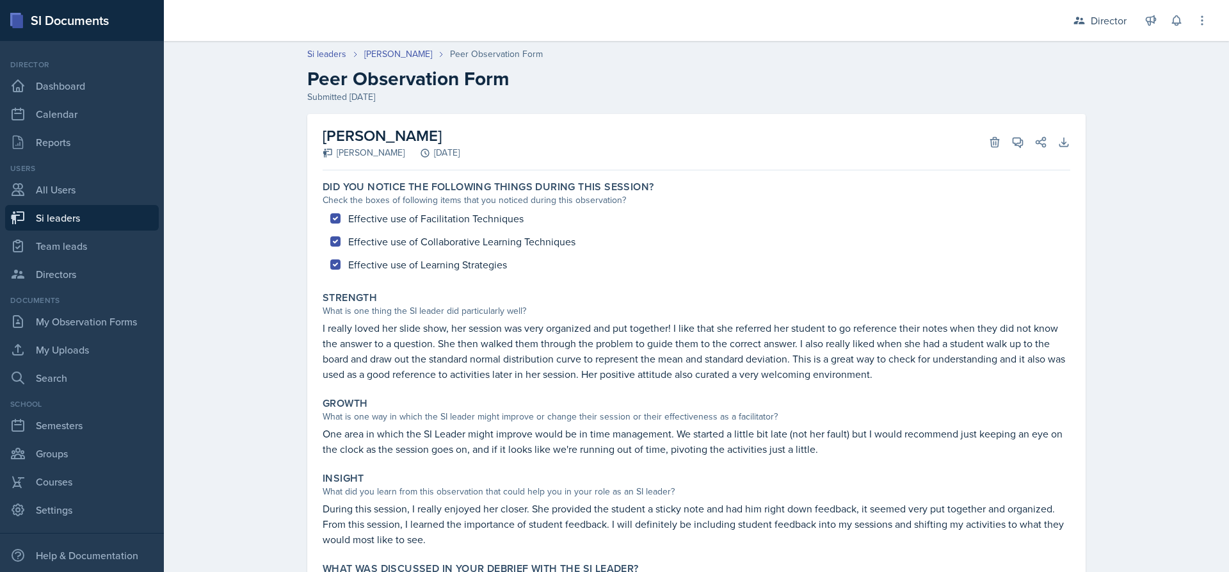
click at [88, 218] on link "Si leaders" at bounding box center [82, 218] width 154 height 26
select select "2bed604d-1099-4043-b1bc-2365e8740244"
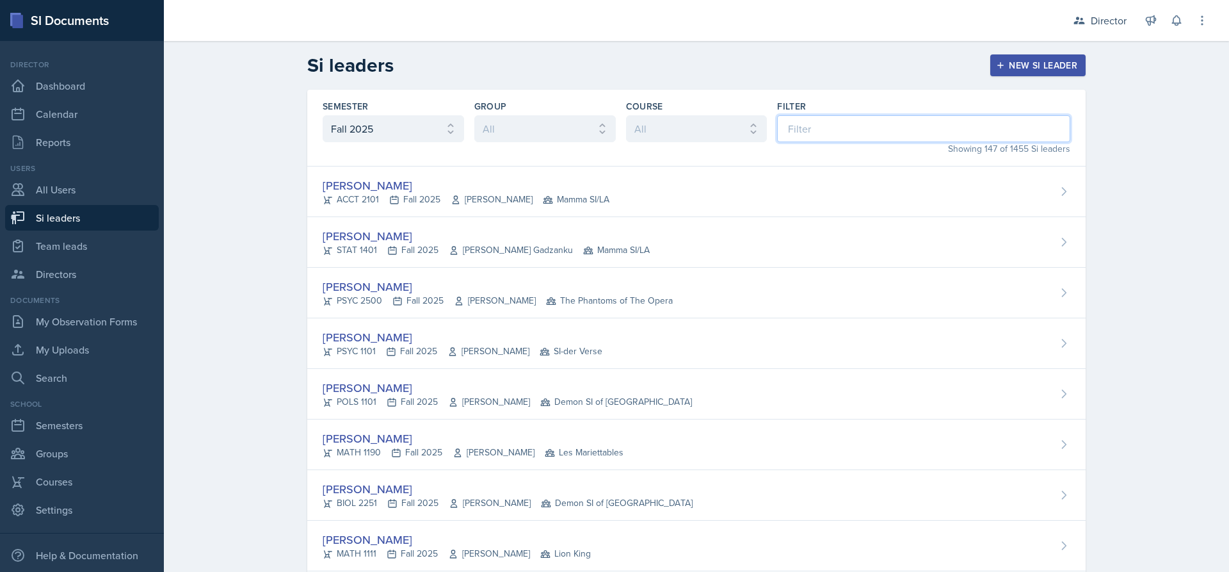
click at [793, 132] on input at bounding box center [923, 128] width 293 height 27
type input "h"
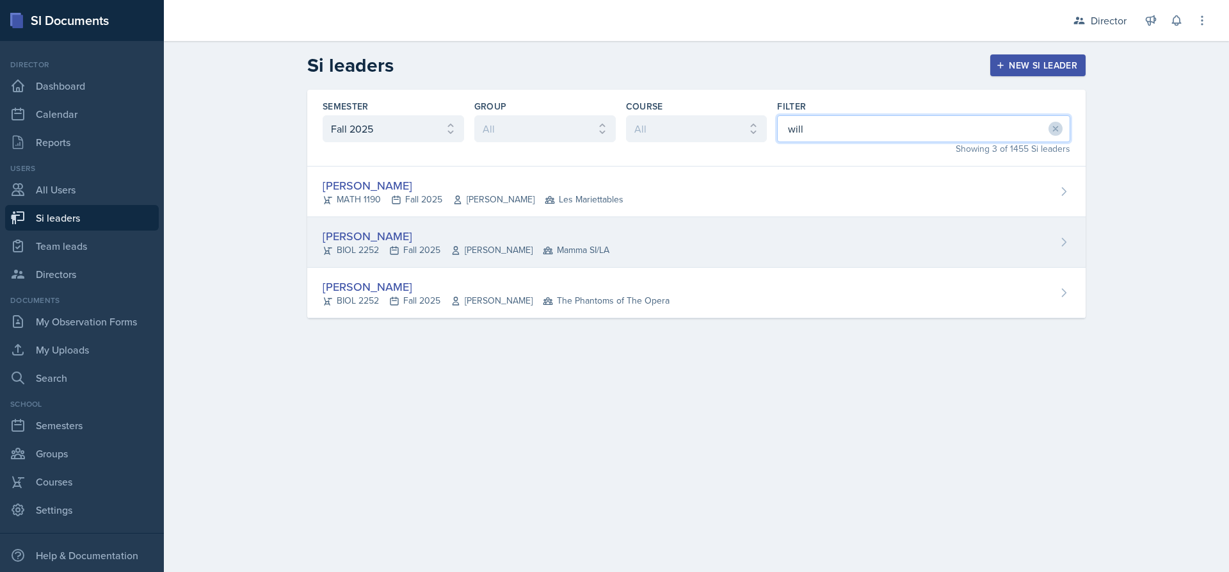
type input "will"
click at [459, 255] on icon at bounding box center [456, 250] width 10 height 10
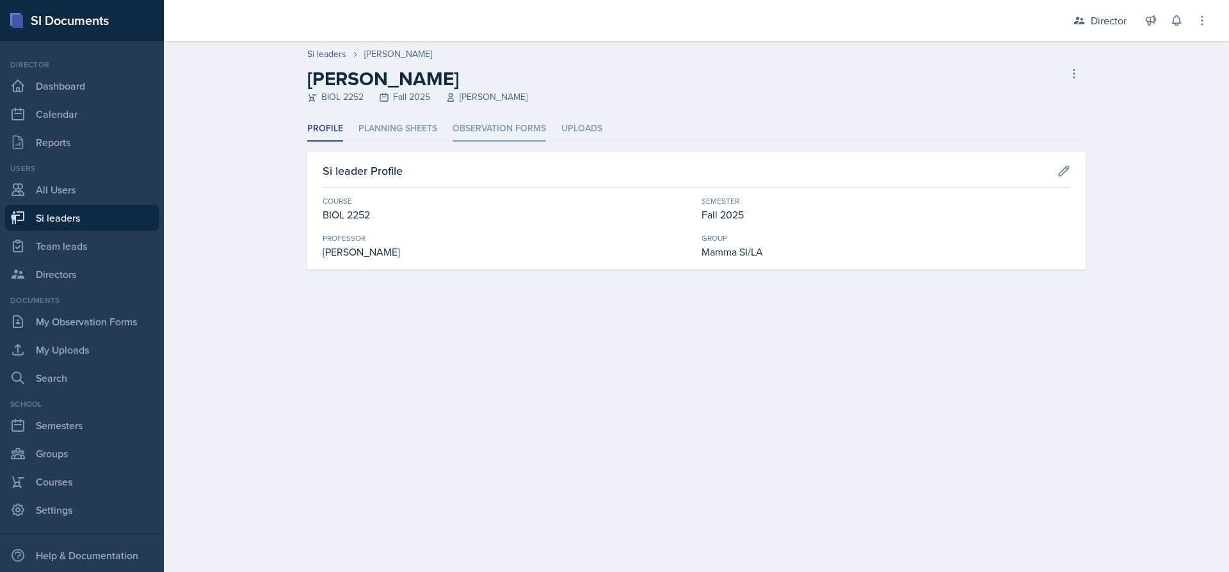
click at [481, 127] on li "Observation Forms" at bounding box center [499, 129] width 93 height 25
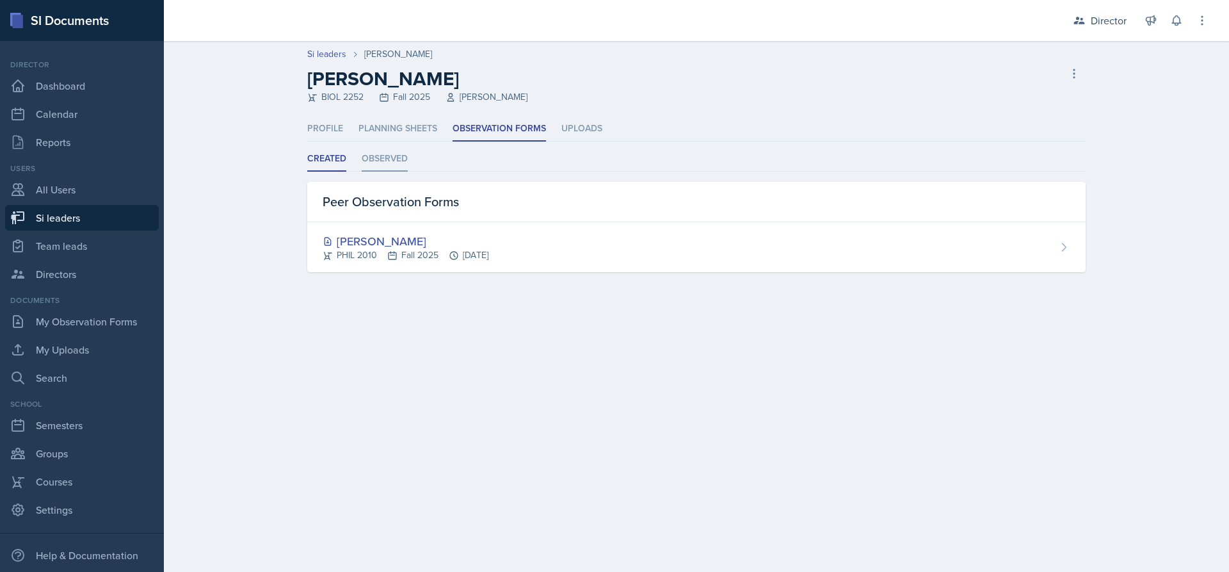
click at [391, 168] on li "Observed" at bounding box center [385, 159] width 46 height 25
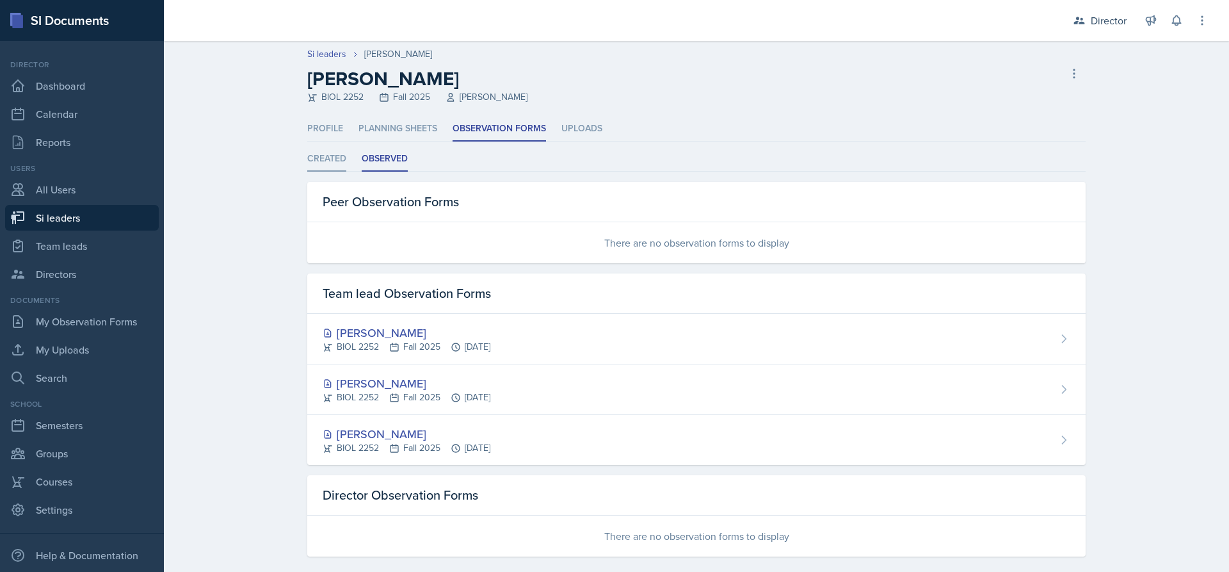
click at [323, 157] on li "Created" at bounding box center [326, 159] width 39 height 25
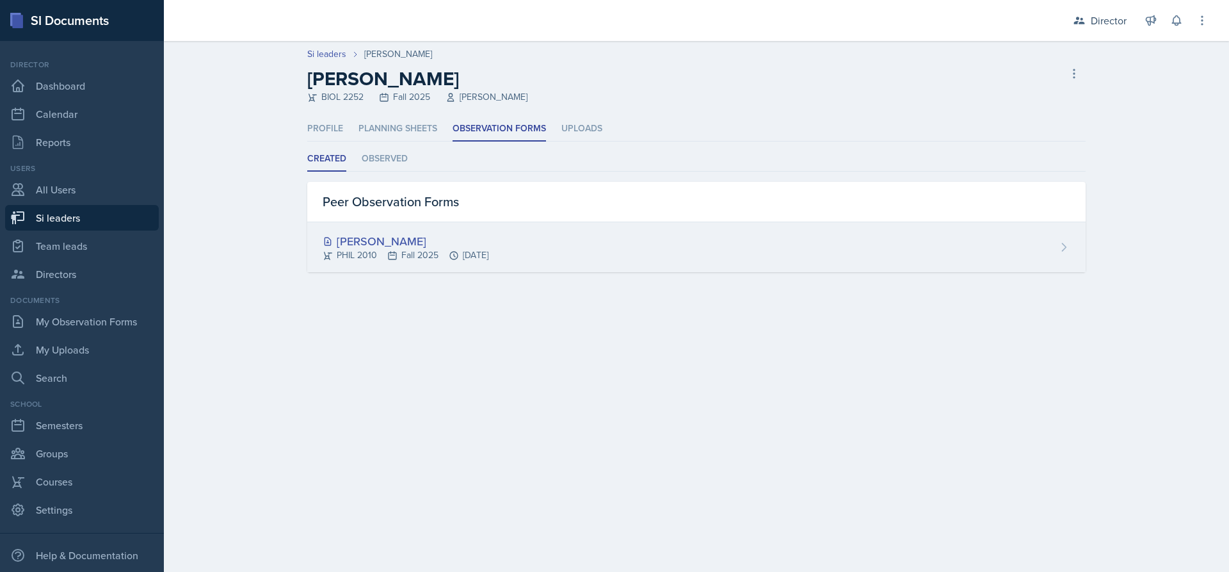
click at [421, 243] on div "[PERSON_NAME]" at bounding box center [406, 240] width 166 height 17
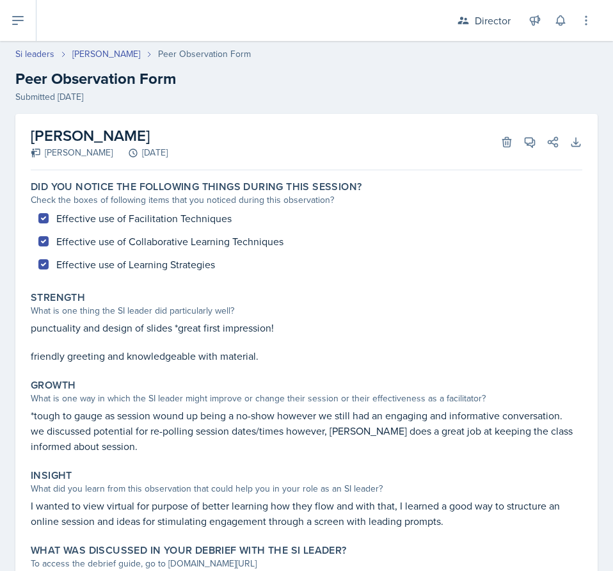
click at [412, 277] on div "Did you notice the following things during this session? Check the boxes of fol…" at bounding box center [307, 228] width 562 height 106
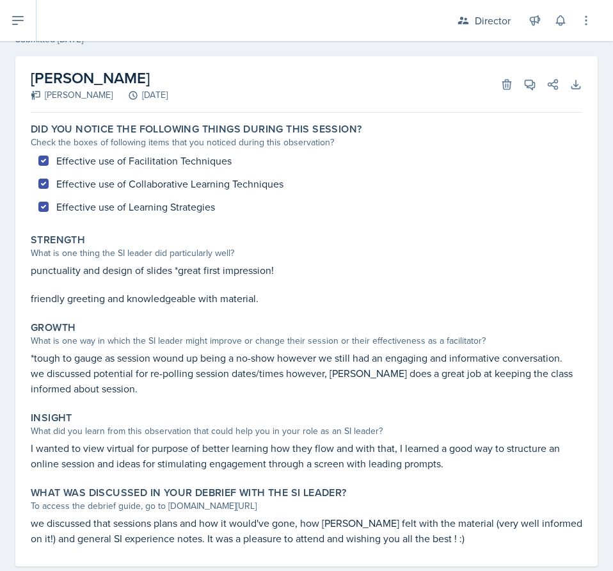
scroll to position [84, 0]
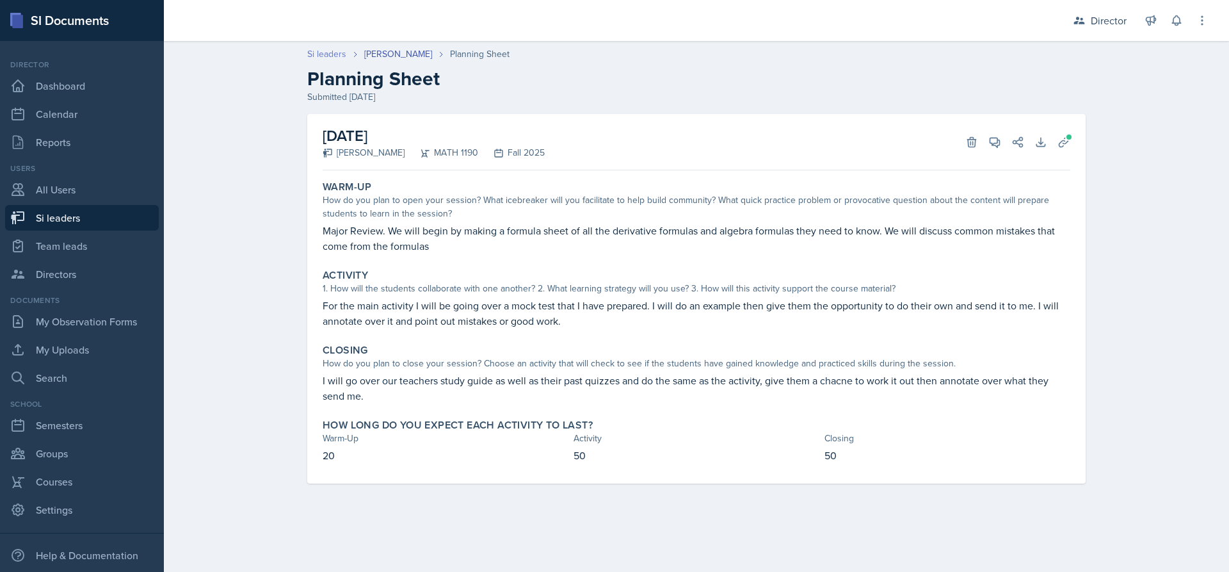
click at [322, 56] on link "Si leaders" at bounding box center [326, 53] width 39 height 13
select select "2bed604d-1099-4043-b1bc-2365e8740244"
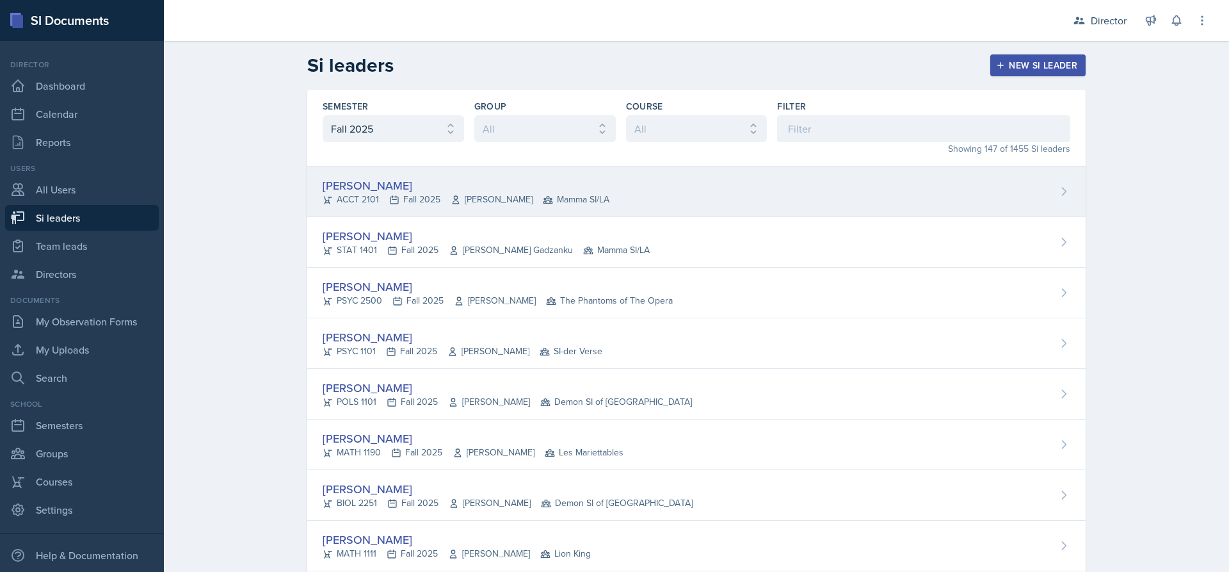
click at [415, 194] on div "ACCT 2101 Fall 2025 Andrew Trotman Mamma SI/LA" at bounding box center [466, 199] width 287 height 13
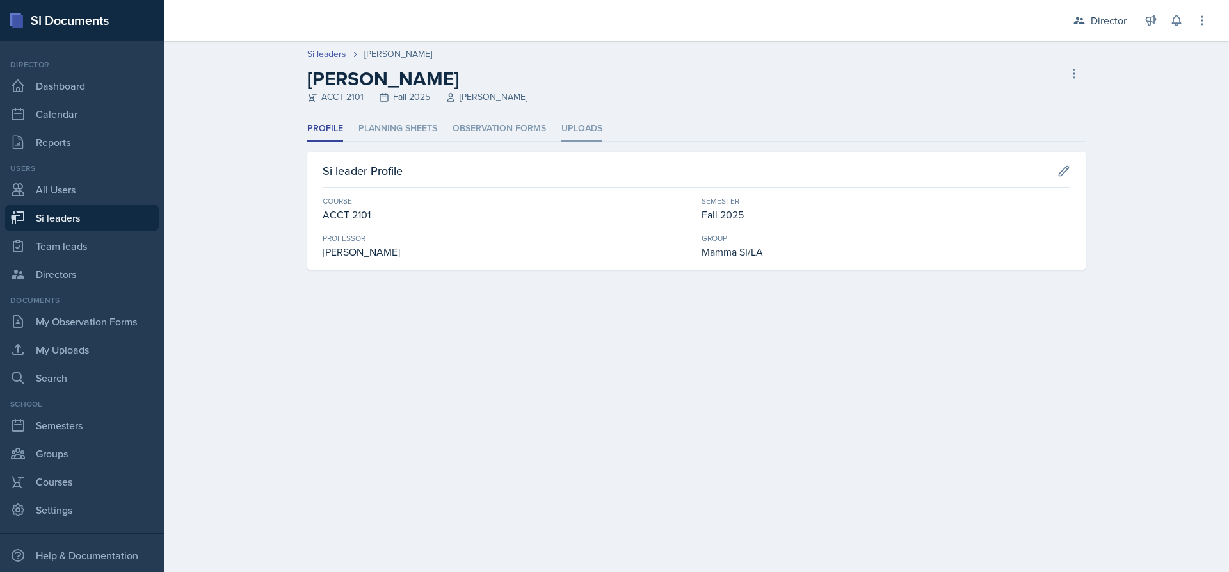
click at [561, 124] on li "Uploads" at bounding box center [581, 129] width 41 height 25
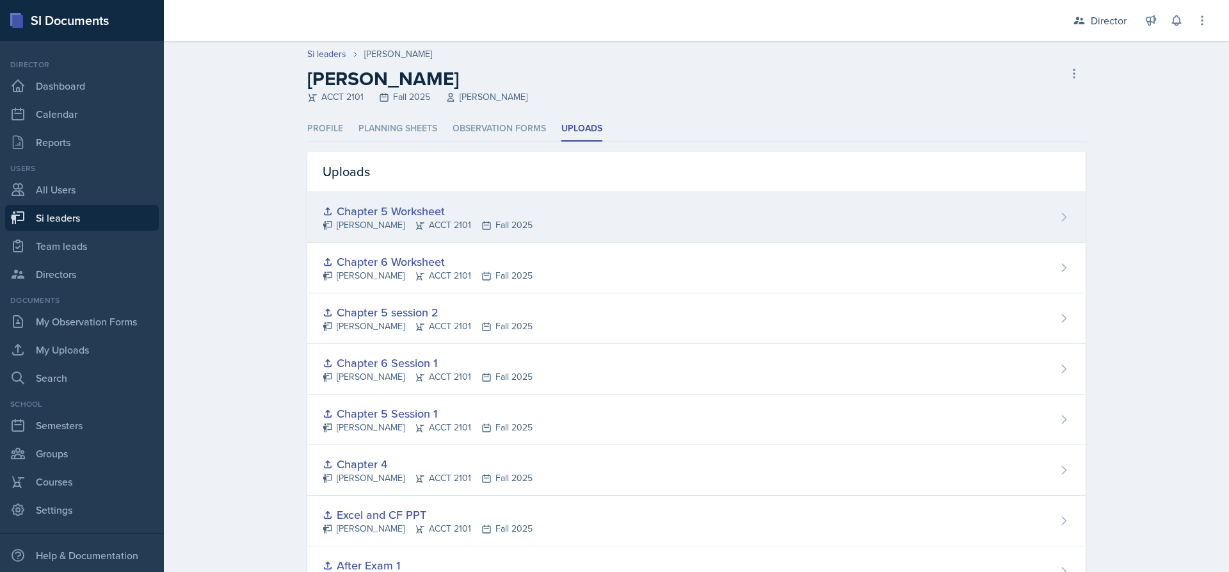
click at [451, 209] on div "Chapter 5 Worksheet" at bounding box center [428, 210] width 210 height 17
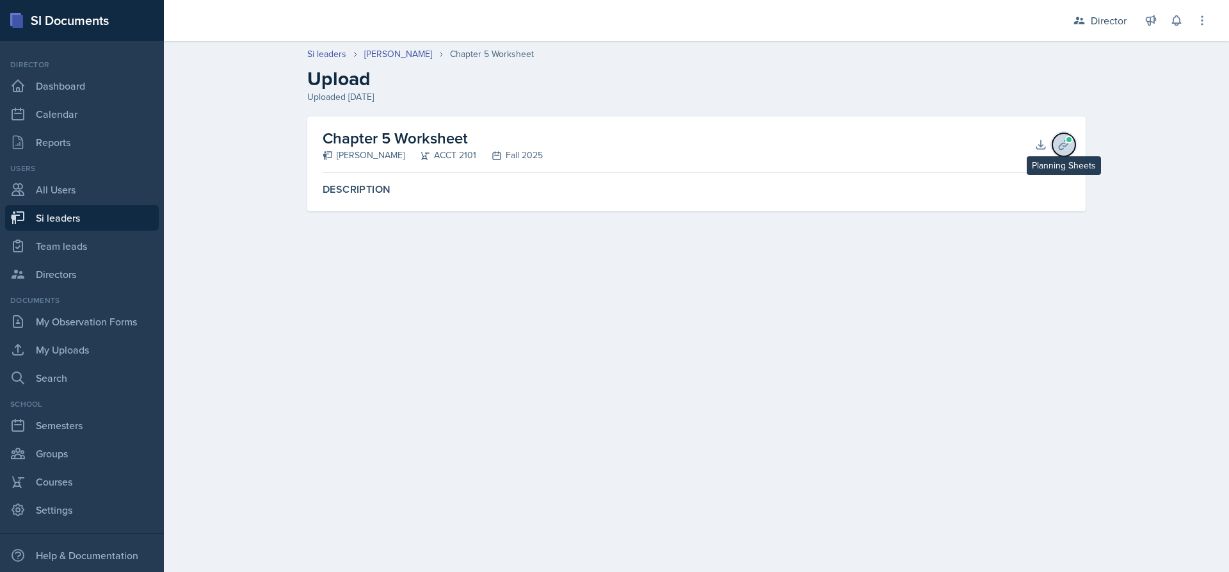
click at [1061, 141] on icon at bounding box center [1064, 144] width 13 height 13
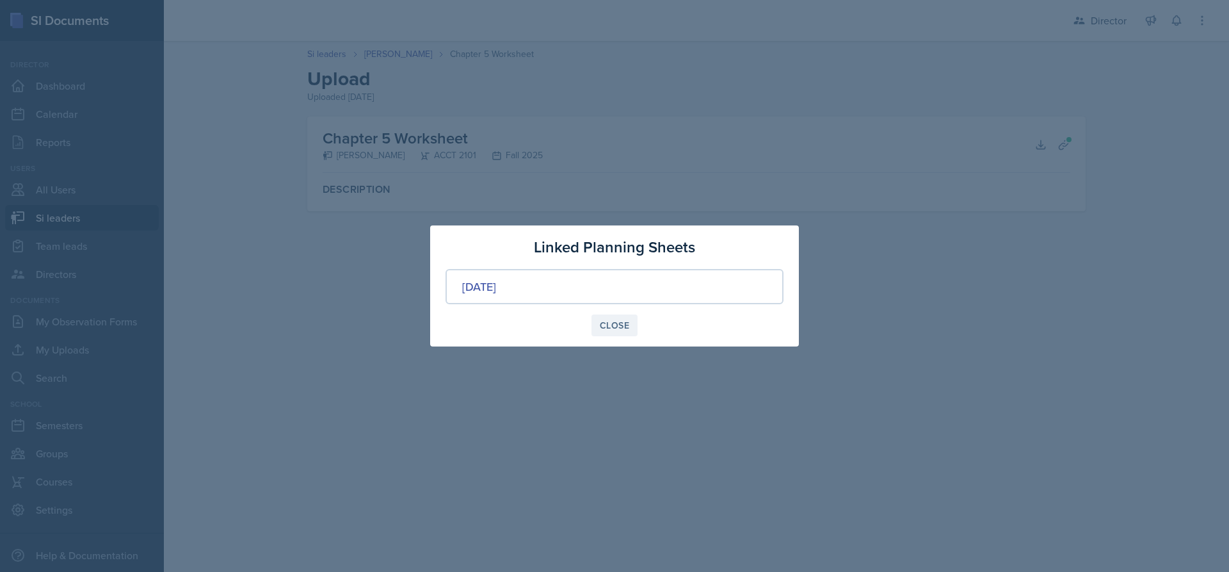
click at [631, 323] on button "Close" at bounding box center [615, 325] width 46 height 22
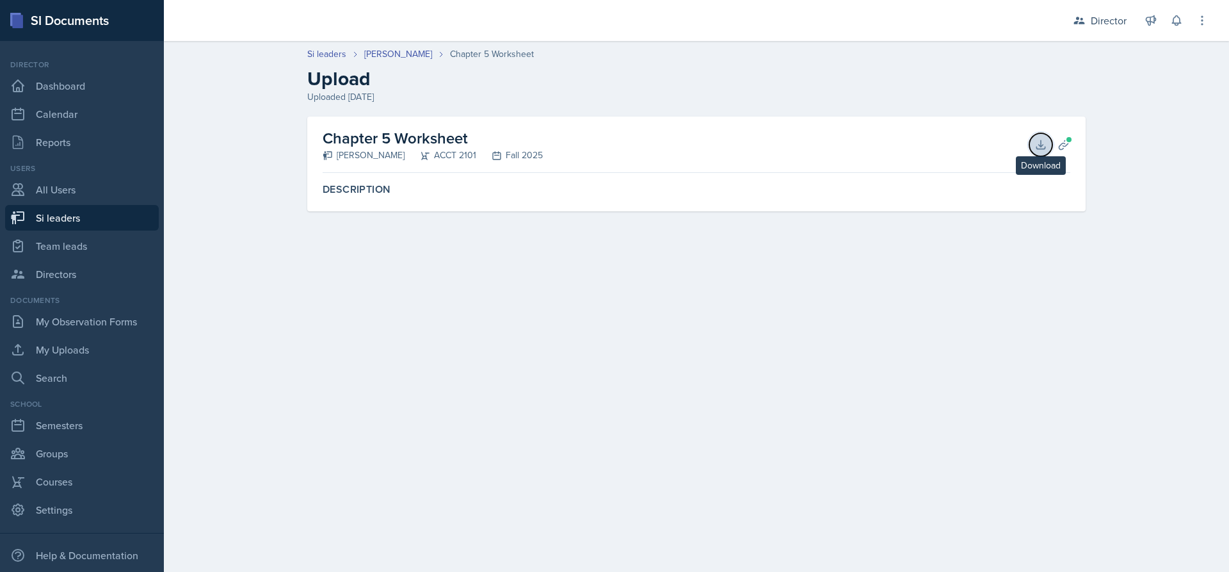
click at [1033, 141] on button "Download" at bounding box center [1040, 144] width 23 height 23
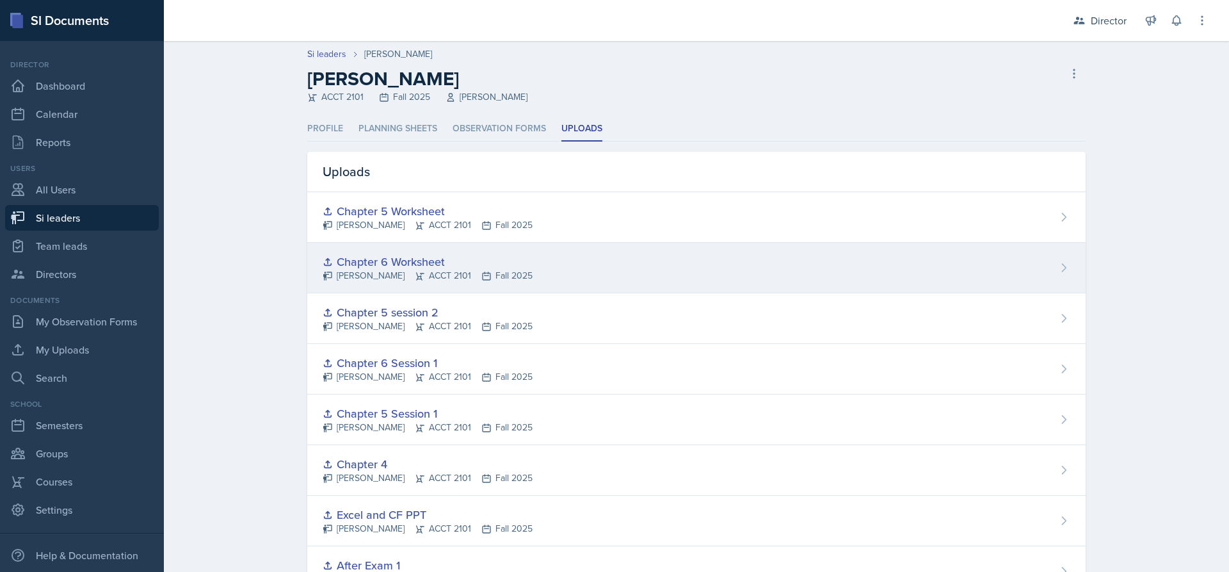
click at [447, 255] on div "Chapter 6 Worksheet" at bounding box center [428, 261] width 210 height 17
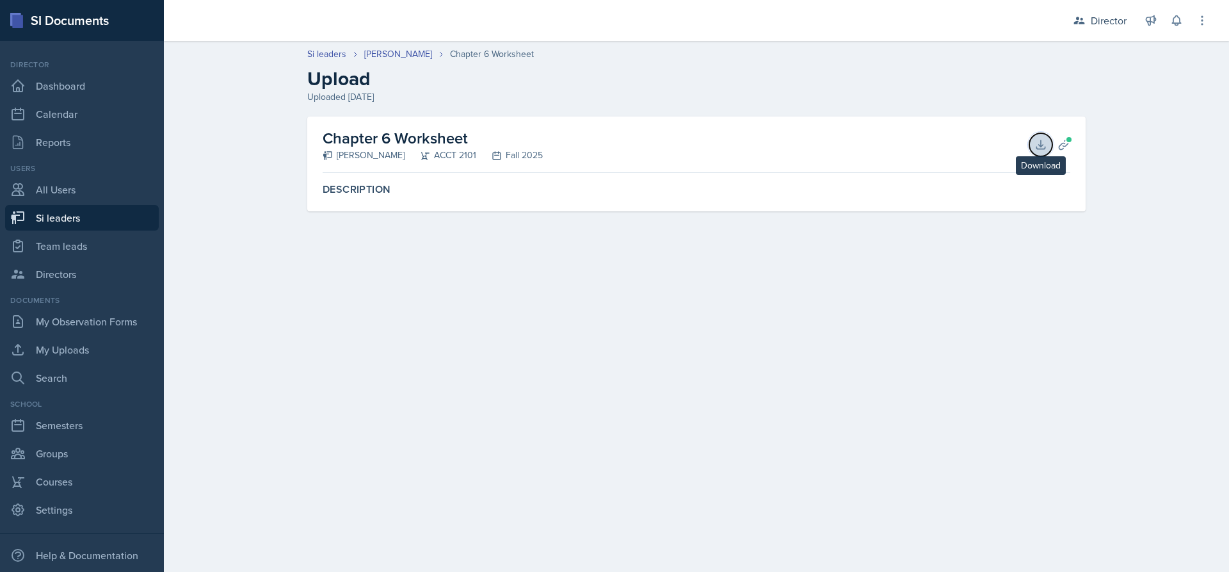
click at [1036, 148] on icon at bounding box center [1041, 144] width 13 height 13
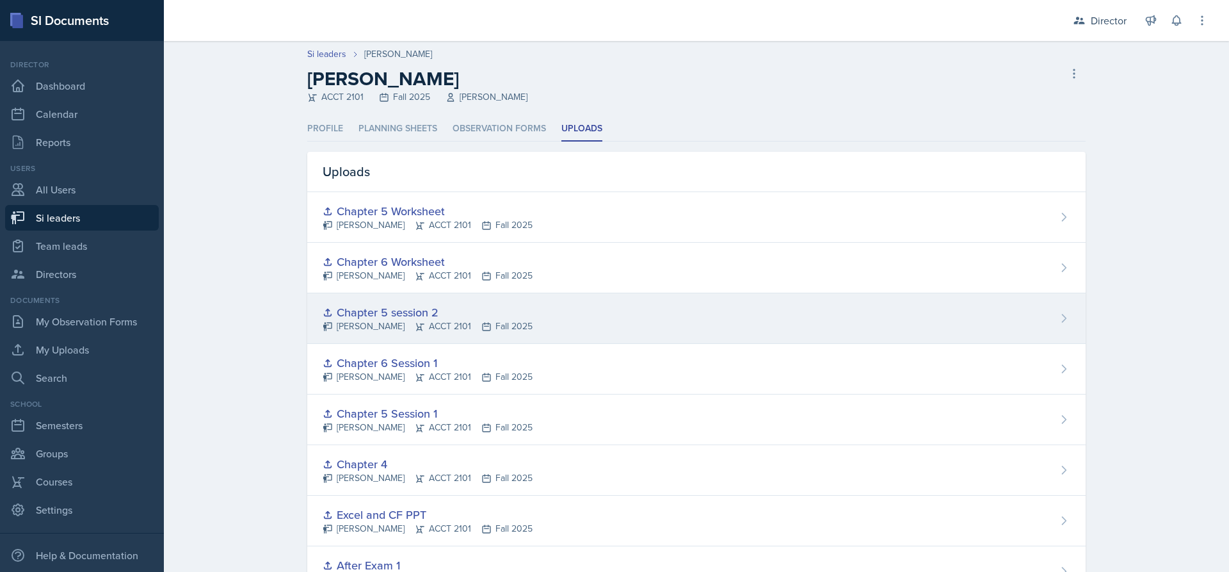
click at [814, 322] on div "Chapter 5 session 2 Becca Adams ACCT 2101 Fall 2025" at bounding box center [696, 318] width 778 height 51
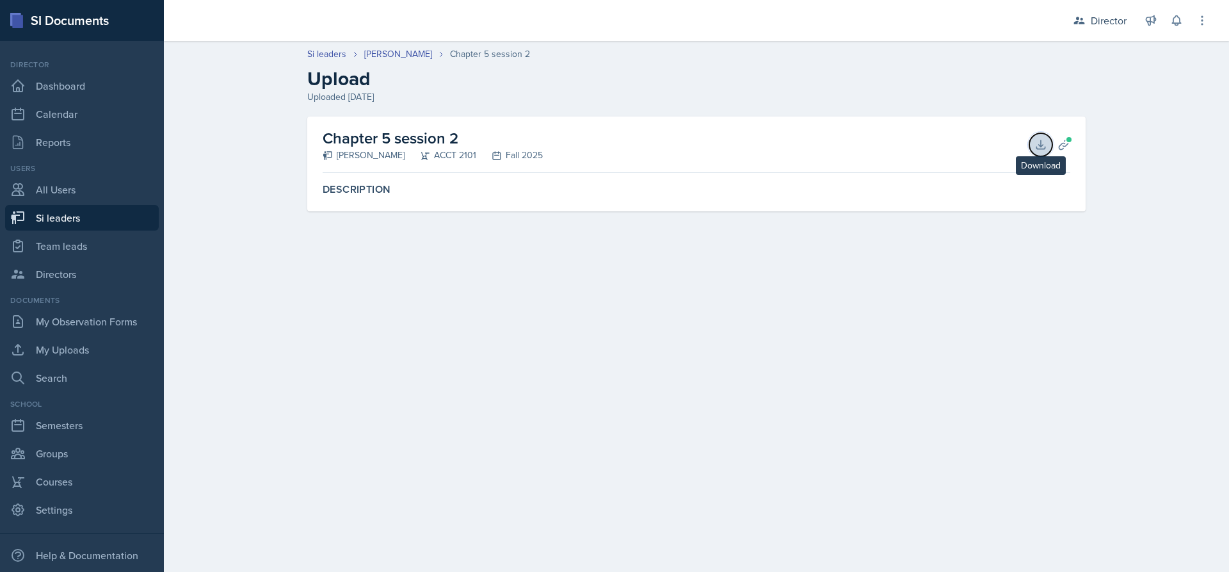
click at [1041, 143] on icon at bounding box center [1040, 144] width 8 height 8
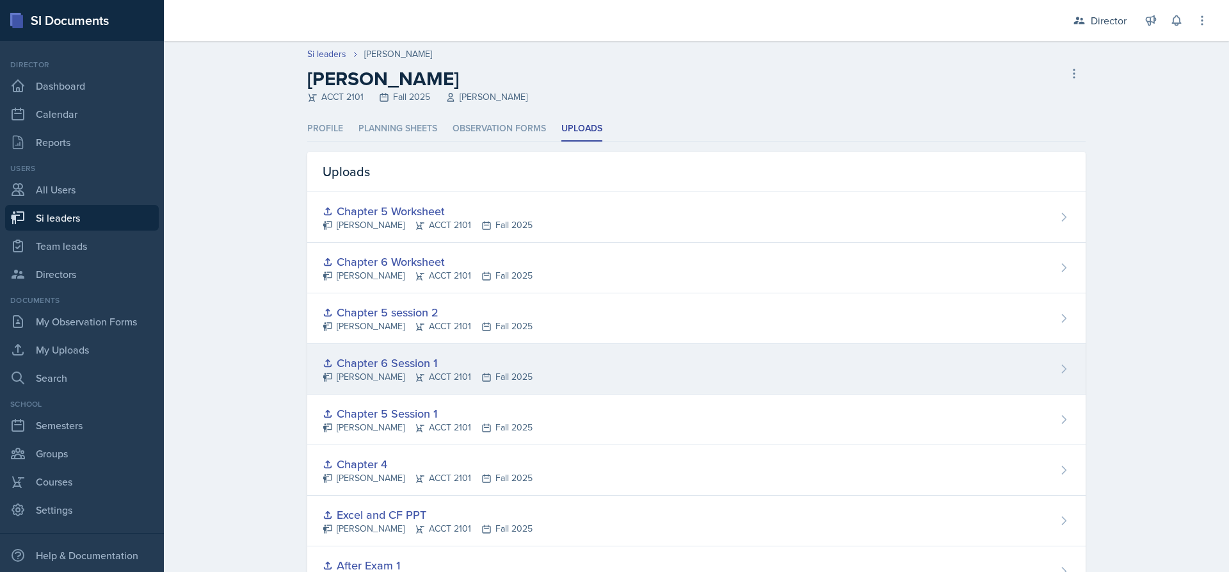
click at [932, 385] on div "Chapter 6 Session 1 Becca Adams ACCT 2101 Fall 2025" at bounding box center [696, 369] width 778 height 51
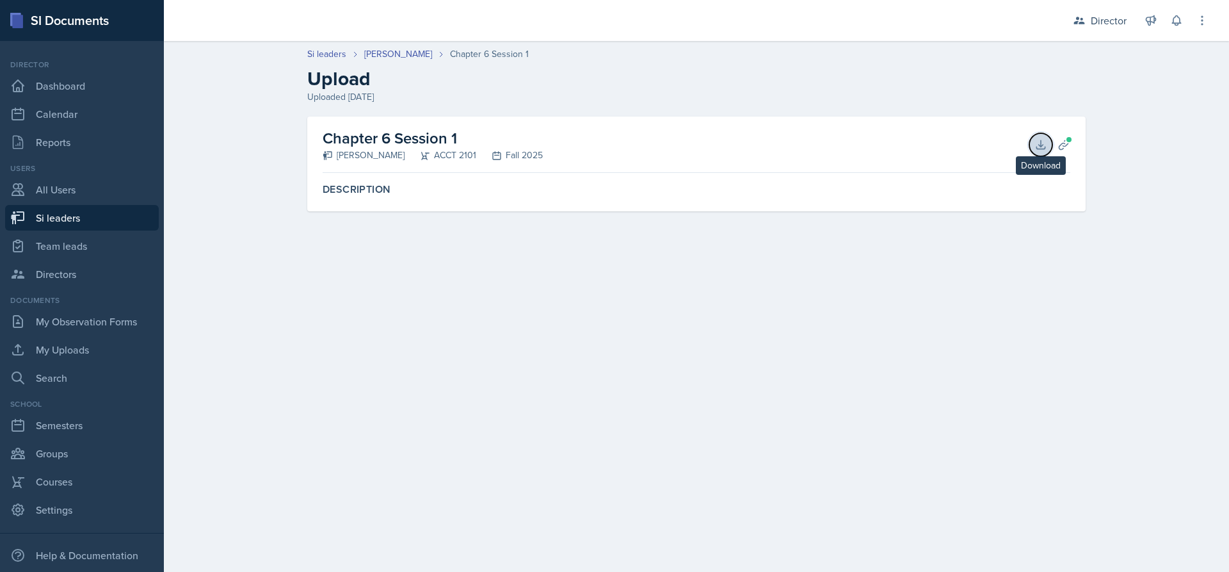
click at [1039, 141] on icon at bounding box center [1041, 144] width 13 height 13
click at [81, 227] on link "Si leaders" at bounding box center [82, 218] width 154 height 26
select select "2bed604d-1099-4043-b1bc-2365e8740244"
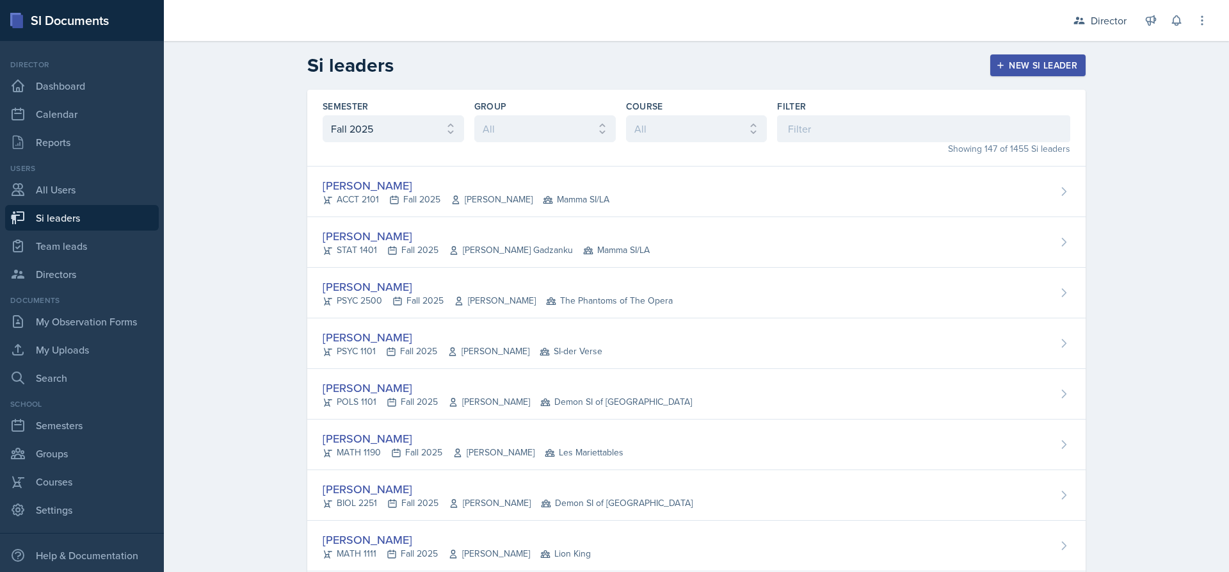
drag, startPoint x: 270, startPoint y: 302, endPoint x: 259, endPoint y: 5, distance: 297.2
click at [1110, 20] on div "Director" at bounding box center [1109, 20] width 36 height 15
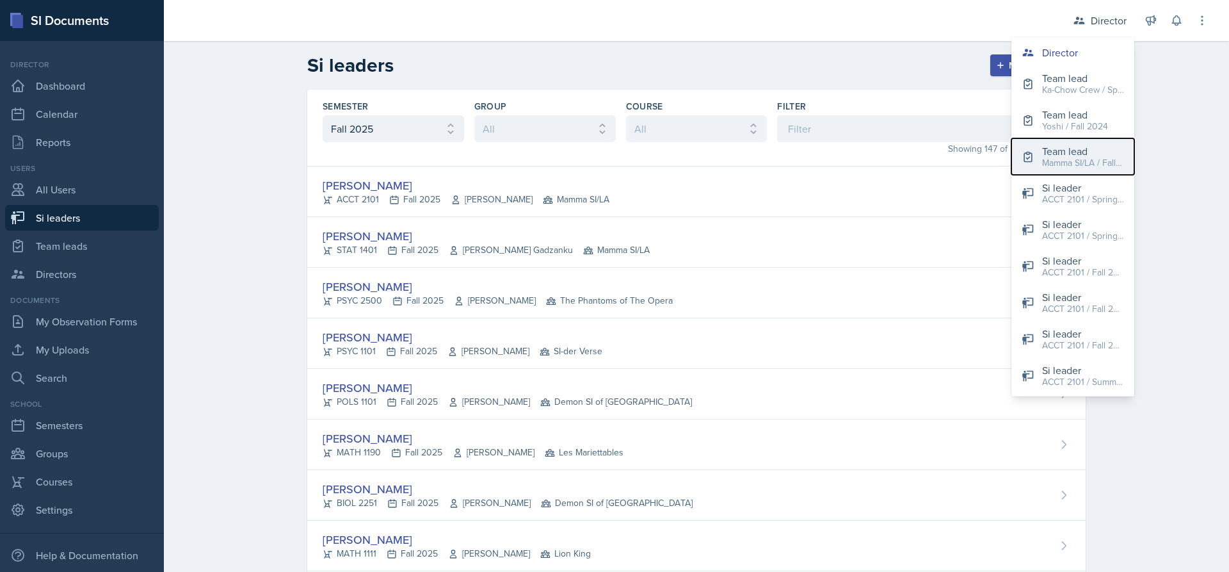
click at [1070, 160] on div "Mamma SI/LA / Fall 2025" at bounding box center [1083, 162] width 82 height 13
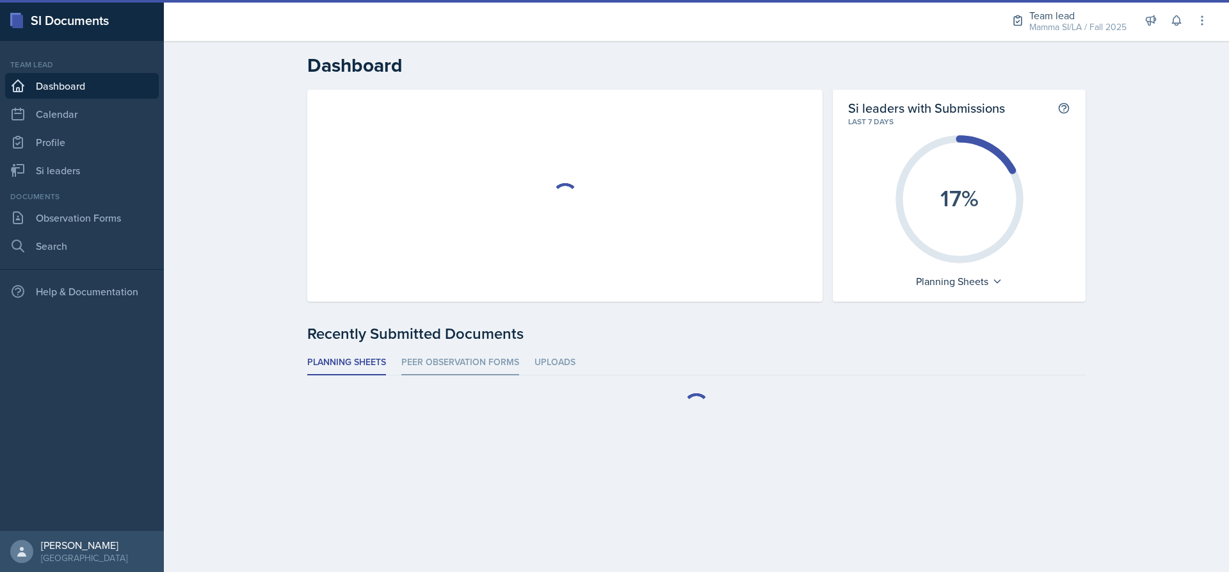
click at [493, 365] on li "Peer Observation Forms" at bounding box center [460, 362] width 118 height 25
click at [561, 362] on li "Uploads" at bounding box center [555, 362] width 41 height 25
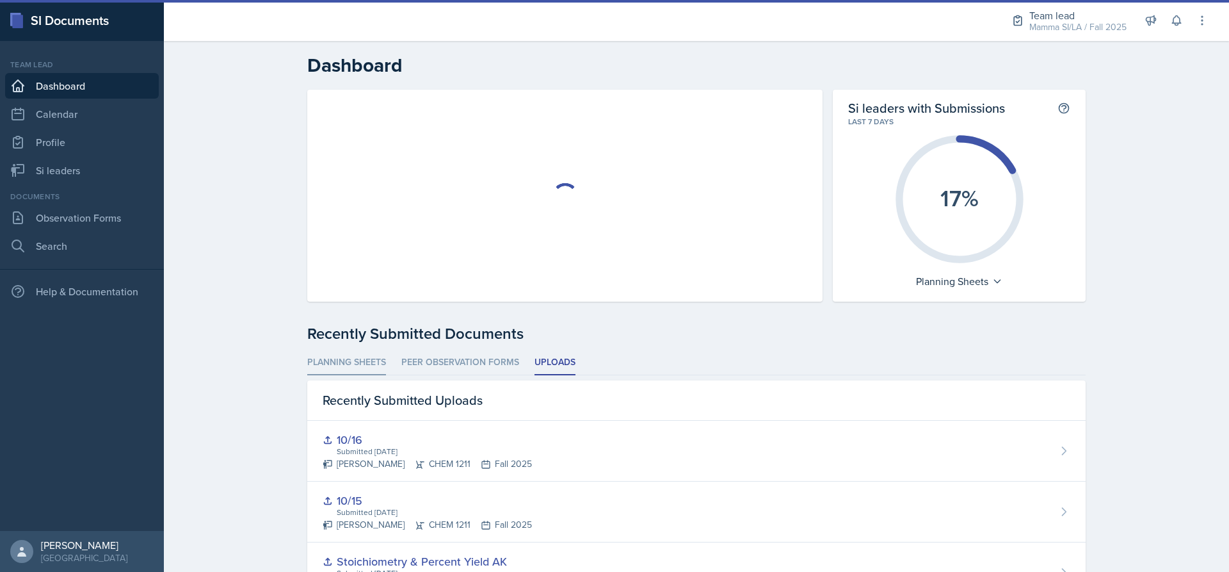
click at [371, 366] on li "Planning Sheets" at bounding box center [346, 362] width 79 height 25
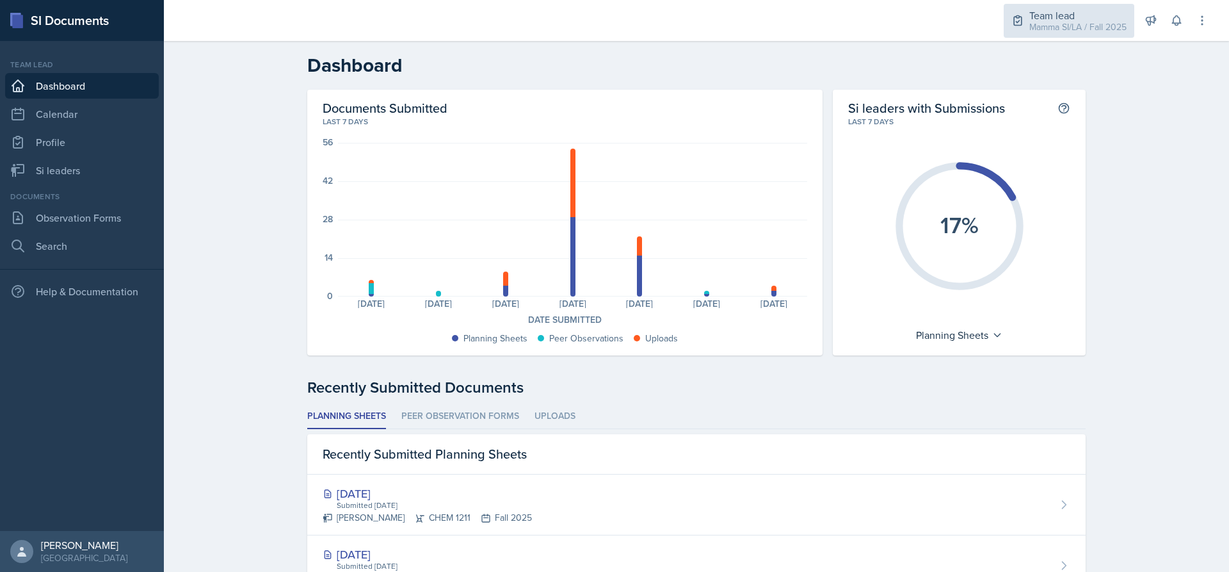
click at [1069, 29] on div "Mamma SI/LA / Fall 2025" at bounding box center [1077, 26] width 97 height 13
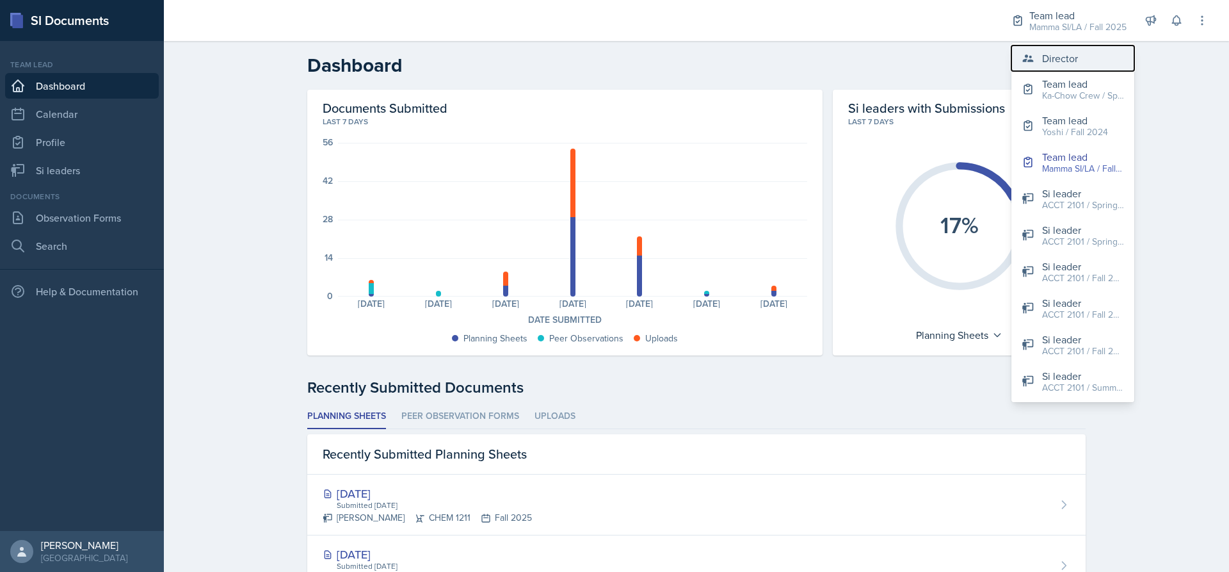
click at [1044, 60] on div "Director" at bounding box center [1060, 58] width 36 height 15
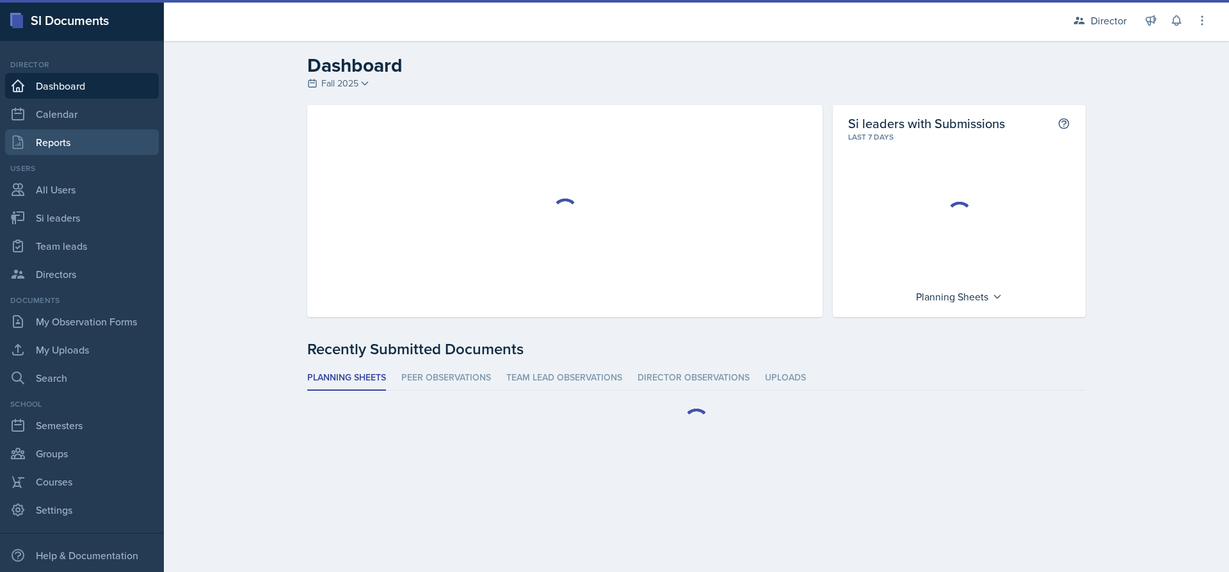
click at [63, 143] on link "Reports" at bounding box center [82, 142] width 154 height 26
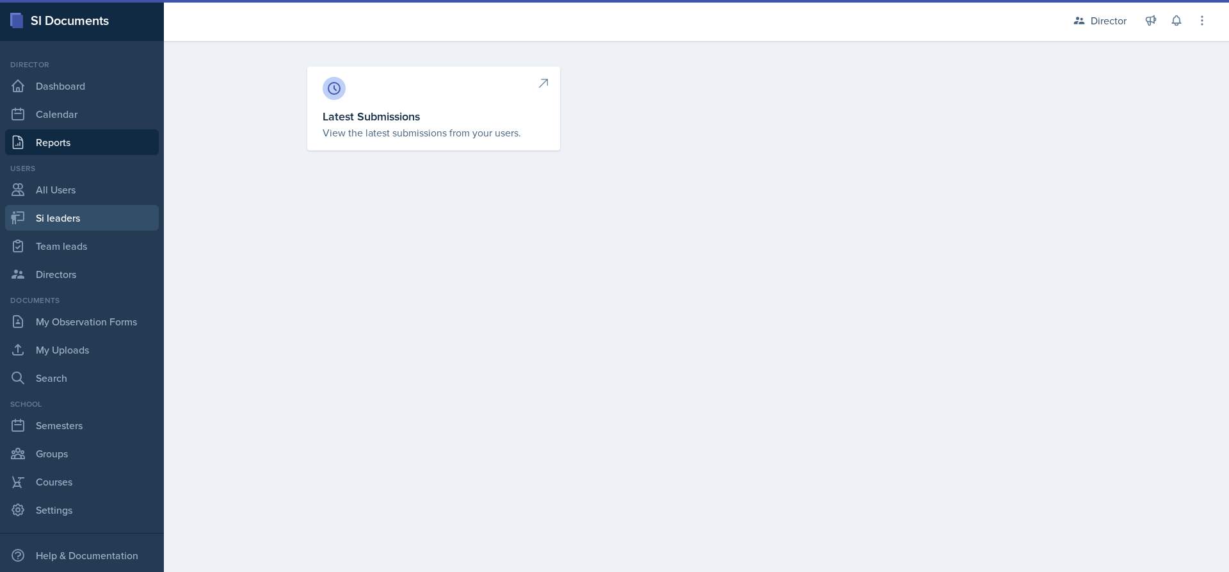
click at [91, 212] on link "Si leaders" at bounding box center [82, 218] width 154 height 26
select select "2bed604d-1099-4043-b1bc-2365e8740244"
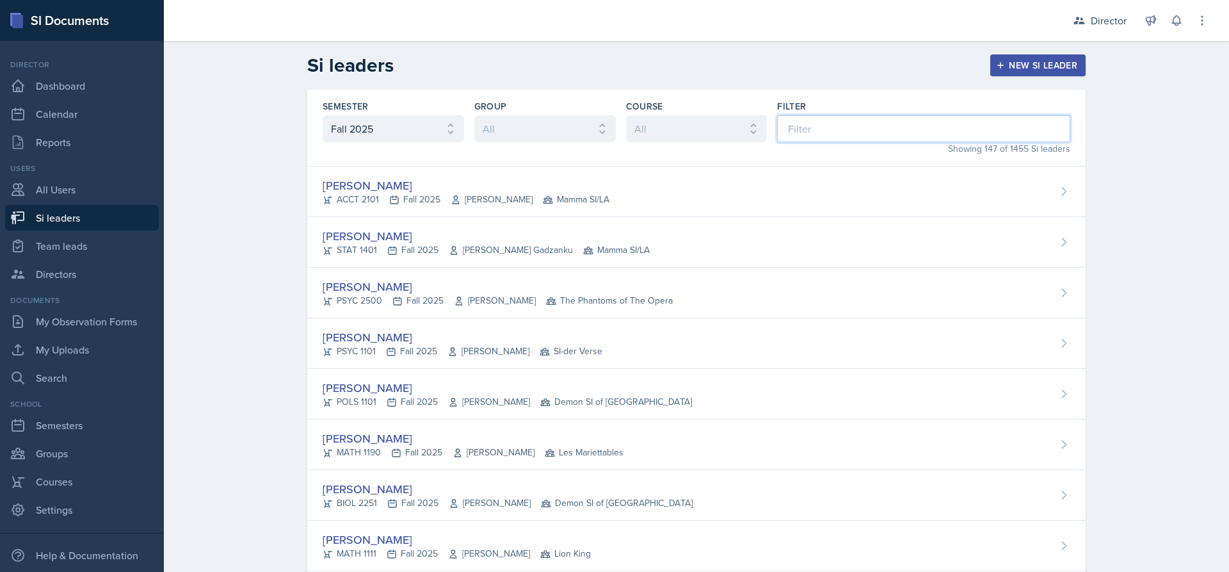
click at [832, 119] on input at bounding box center [923, 128] width 293 height 27
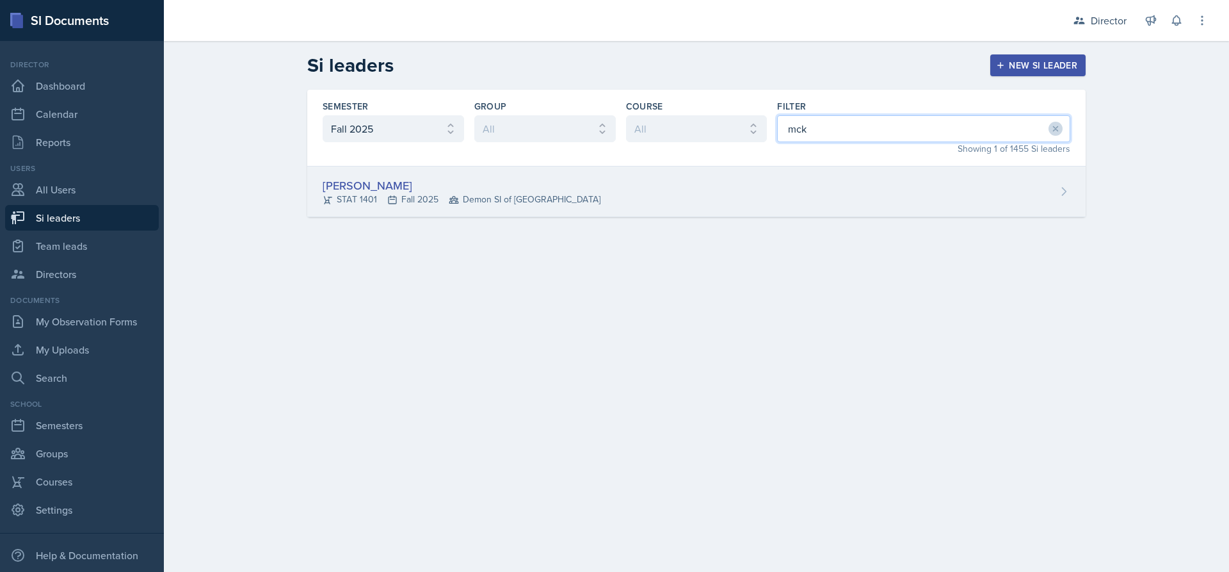
type input "mck"
click at [763, 179] on div "[PERSON_NAME] STAT 1401 Fall 2025 Demon SI of [GEOGRAPHIC_DATA]" at bounding box center [696, 191] width 778 height 51
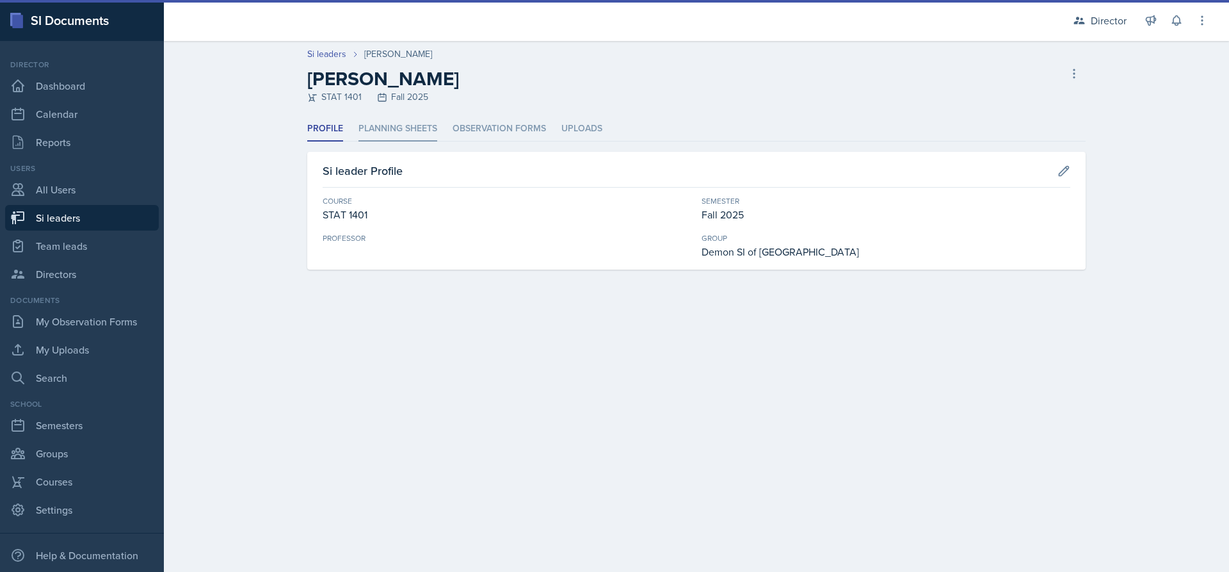
click at [379, 130] on li "Planning Sheets" at bounding box center [398, 129] width 79 height 25
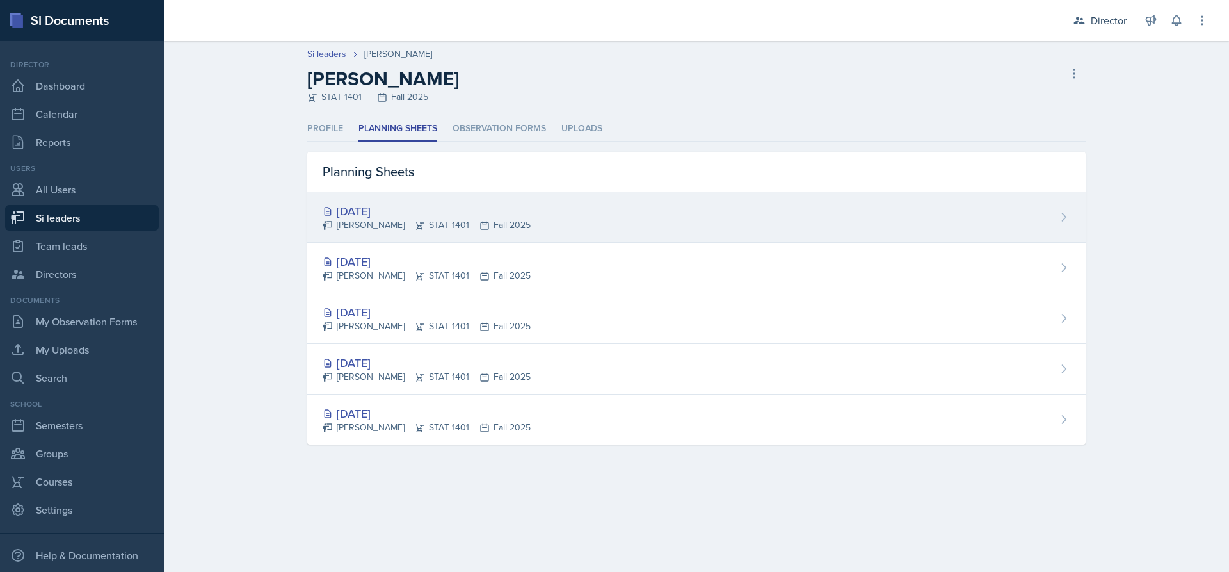
click at [478, 210] on div "[DATE]" at bounding box center [427, 210] width 208 height 17
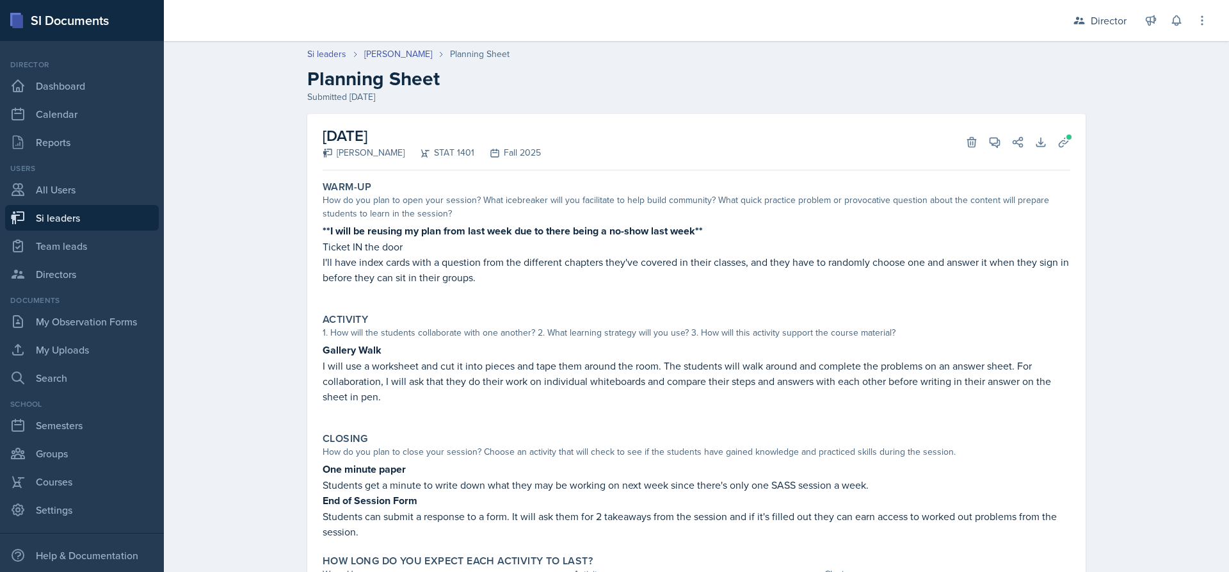
click at [1000, 131] on div "[DATE] [PERSON_NAME] STAT 1401 Fall 2025 Delete View Comments Comments Send Sha…" at bounding box center [697, 142] width 748 height 56
click at [994, 144] on icon at bounding box center [994, 142] width 13 height 13
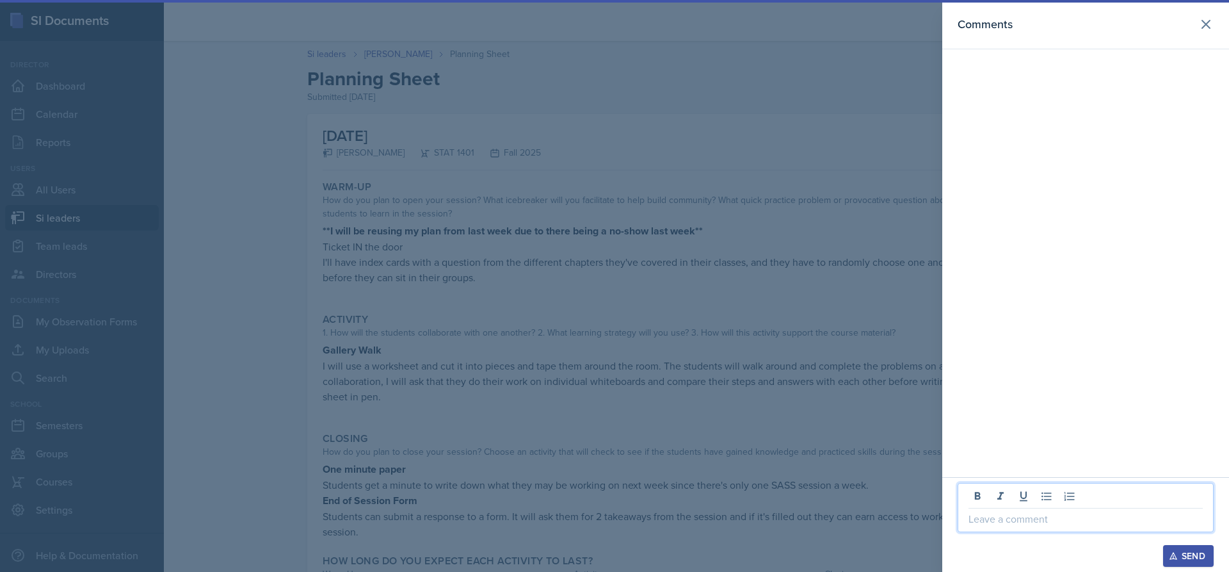
click at [1027, 513] on p at bounding box center [1086, 518] width 234 height 15
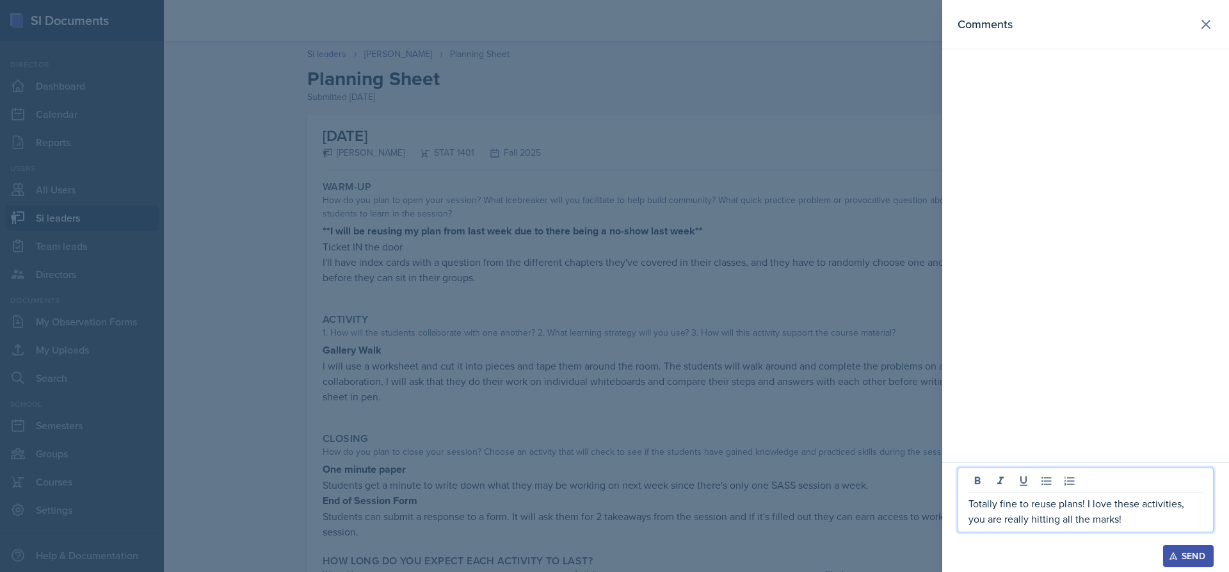
click at [1184, 510] on p "Totally fine to reuse plans! I love these activities, you are really hitting al…" at bounding box center [1086, 511] width 234 height 31
click at [1126, 515] on p "Totally fine to reuse plans! I love these activities; you are really hitting al…" at bounding box center [1086, 511] width 234 height 31
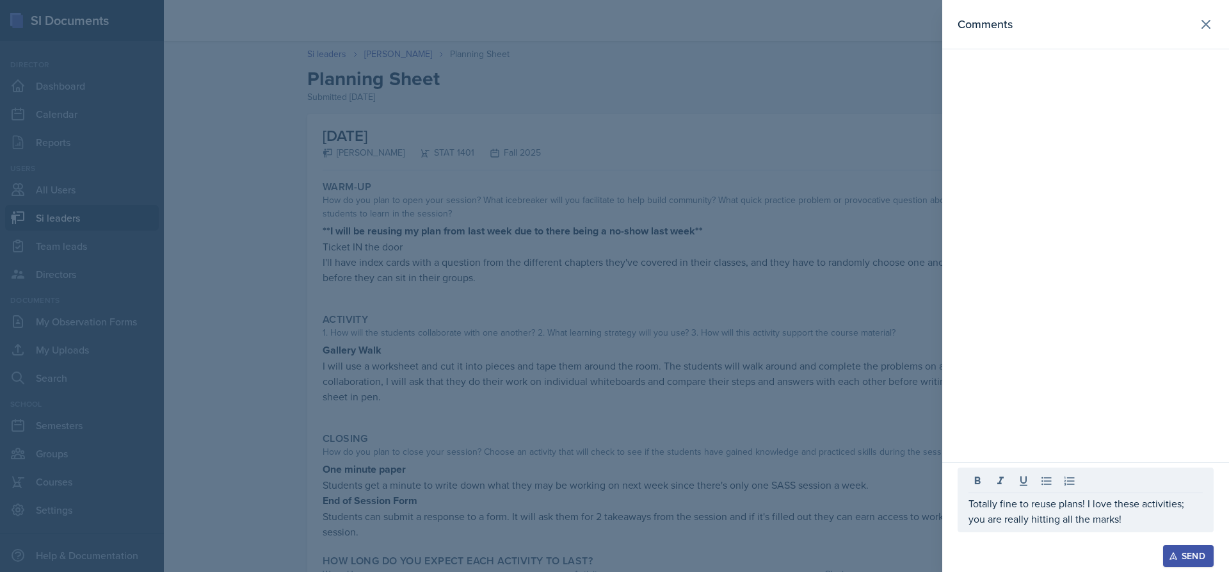
click at [1197, 548] on button "Send" at bounding box center [1188, 556] width 51 height 22
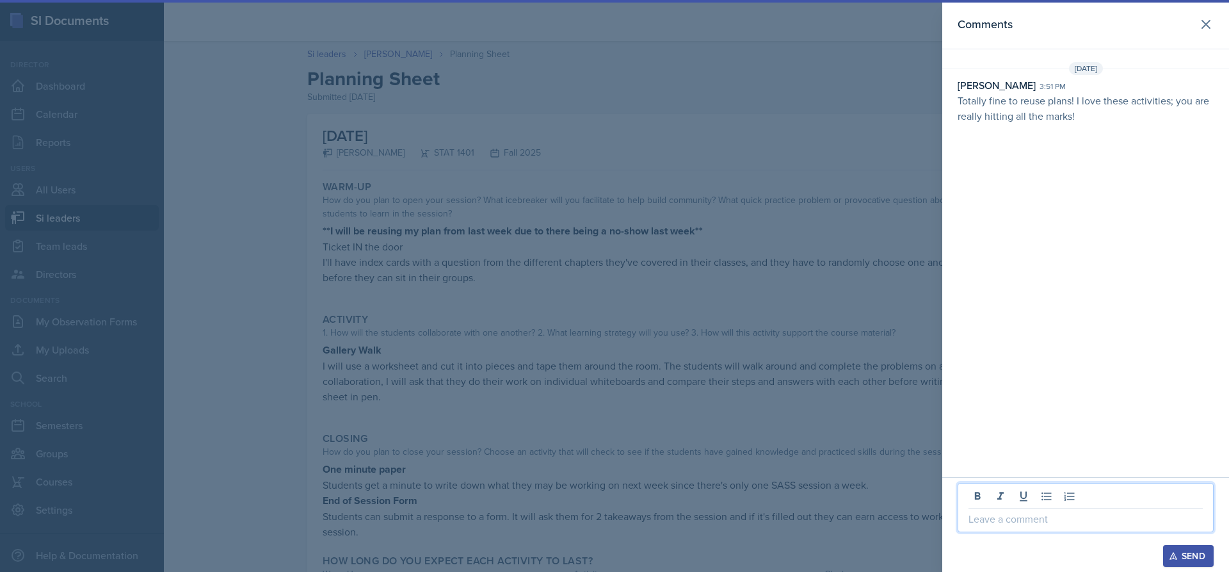
click at [1033, 513] on p at bounding box center [1086, 518] width 234 height 15
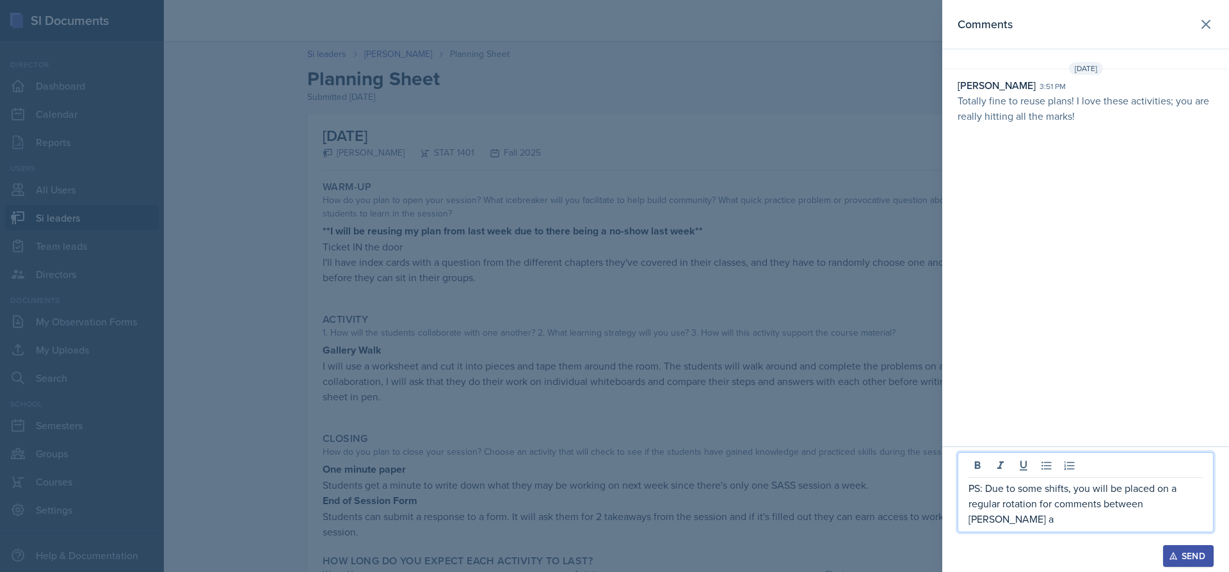
drag, startPoint x: 1161, startPoint y: 513, endPoint x: 1182, endPoint y: 513, distance: 21.1
click at [1182, 513] on p "PS: Due to some shifts, you will be placed on a regular rotation for comments b…" at bounding box center [1086, 503] width 234 height 46
click at [1195, 520] on p "PS: Due to some shifts, you will be placed on a regular rotation for comments b…" at bounding box center [1086, 503] width 234 height 46
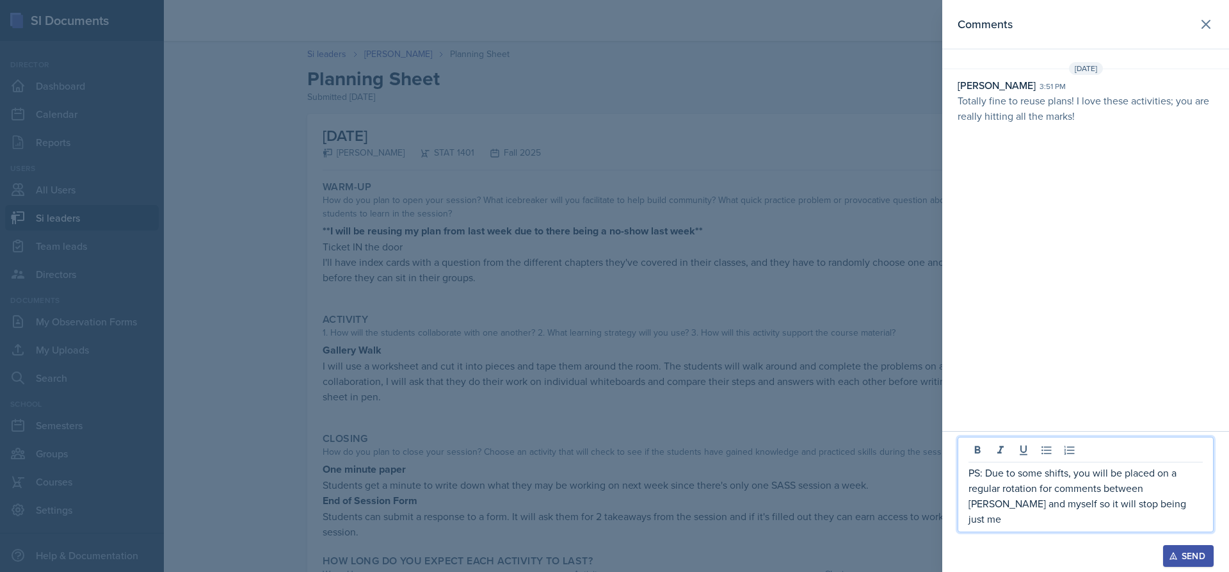
click at [1184, 554] on div "Send" at bounding box center [1189, 556] width 34 height 10
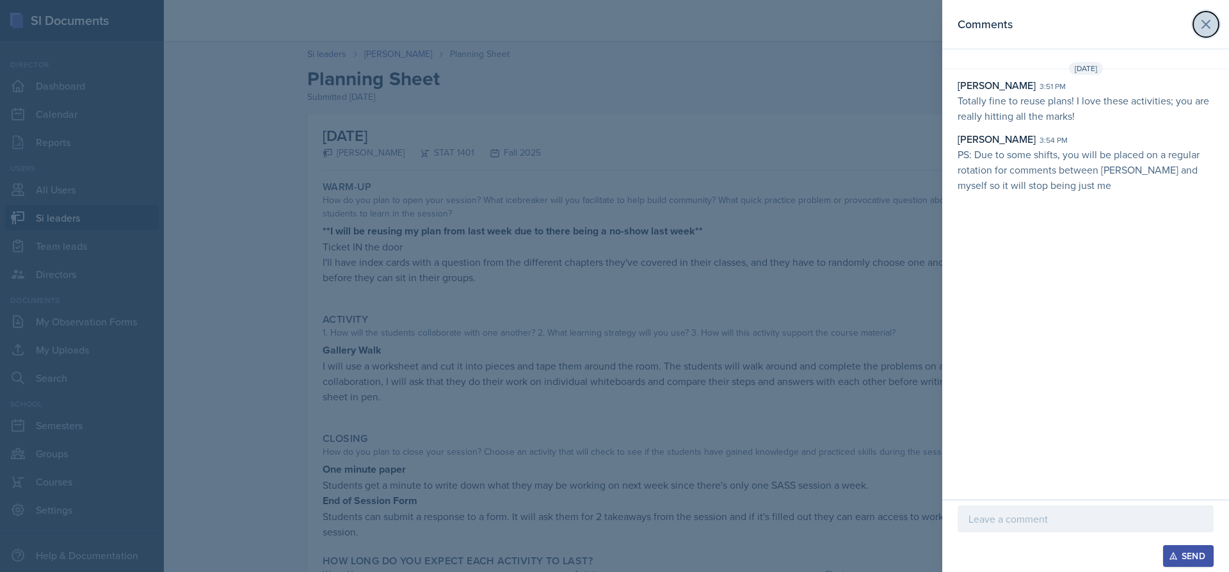
click at [1205, 32] on button at bounding box center [1206, 25] width 26 height 26
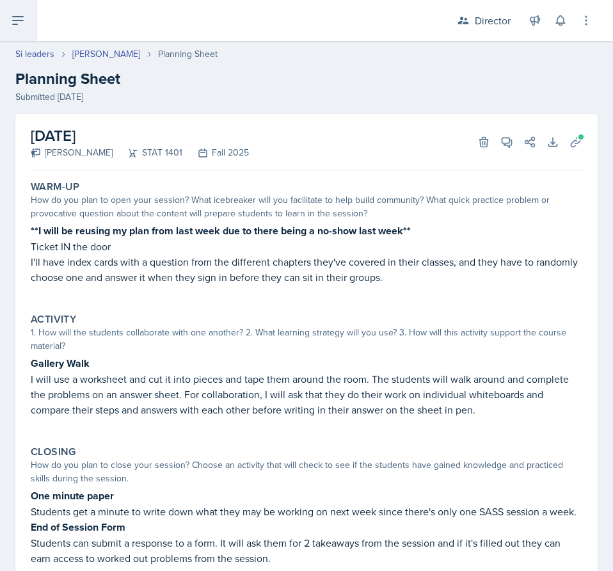
click at [23, 25] on icon at bounding box center [17, 20] width 15 height 15
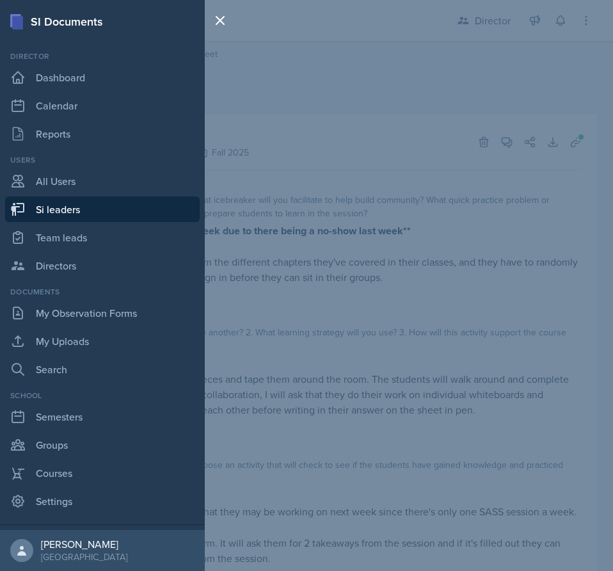
drag, startPoint x: 115, startPoint y: 206, endPoint x: 392, endPoint y: 120, distance: 291.0
click at [115, 206] on link "Si leaders" at bounding box center [102, 210] width 195 height 26
select select "2bed604d-1099-4043-b1bc-2365e8740244"
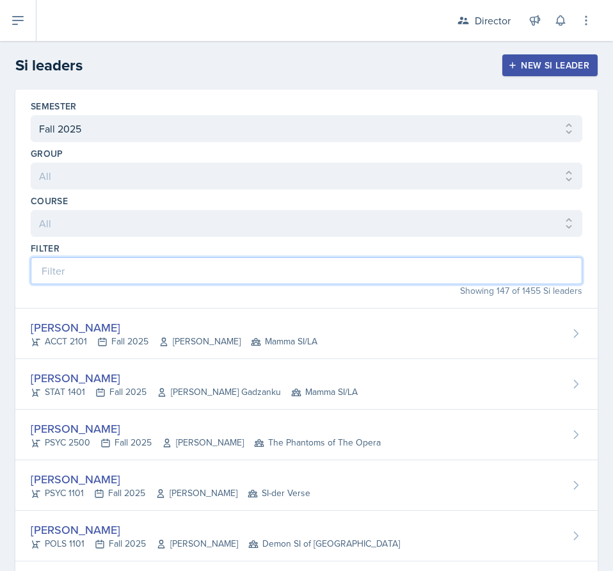
click at [175, 278] on input at bounding box center [307, 270] width 552 height 27
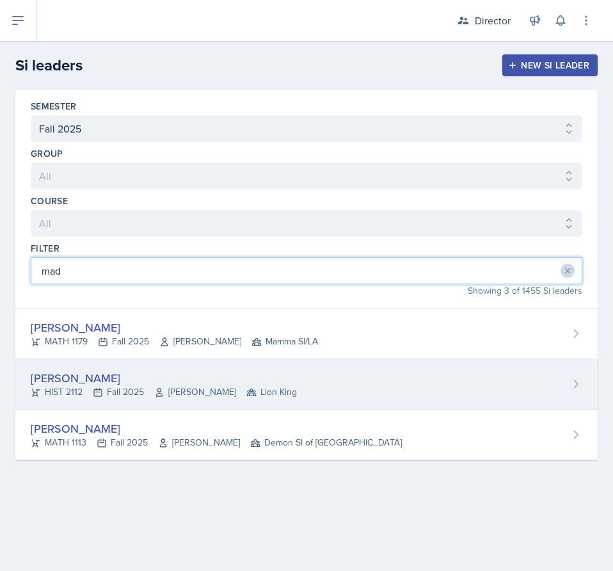
type input "mad"
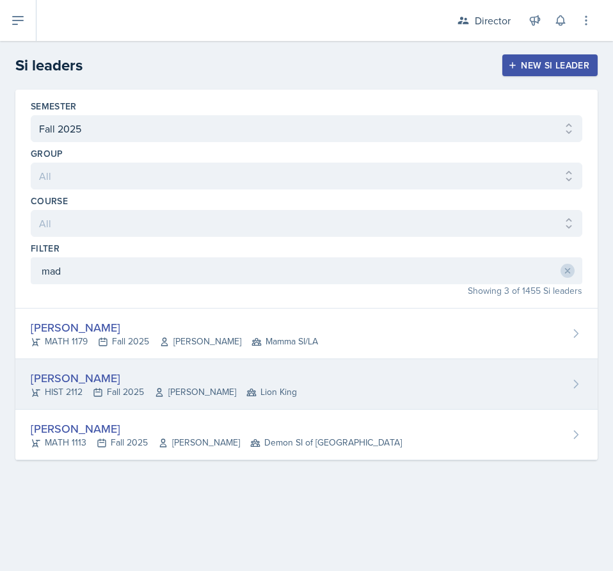
click at [113, 376] on div "[PERSON_NAME]" at bounding box center [164, 377] width 266 height 17
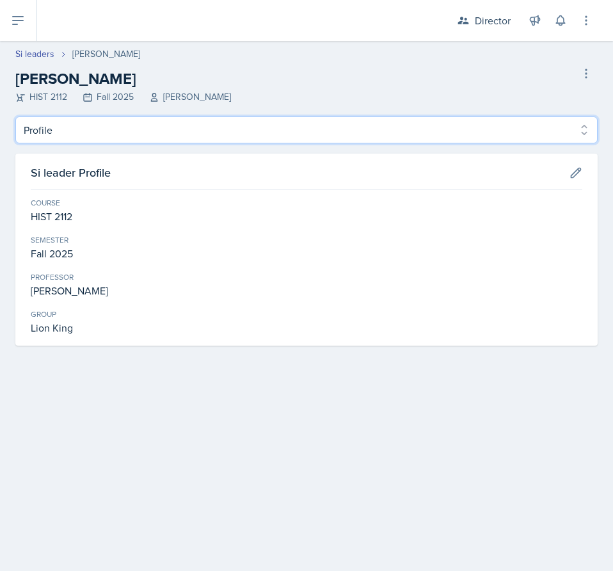
drag, startPoint x: 140, startPoint y: 125, endPoint x: 138, endPoint y: 137, distance: 11.7
click at [140, 125] on select "Profile Planning Sheets Observation Forms Uploads" at bounding box center [306, 130] width 583 height 27
select select "Planning Sheets"
click at [15, 117] on select "Profile Planning Sheets Observation Forms Uploads" at bounding box center [306, 130] width 583 height 27
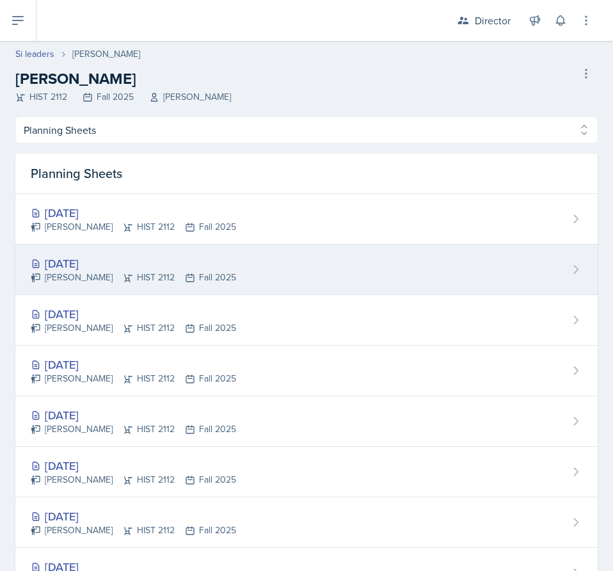
click at [287, 262] on div "[DATE] [PERSON_NAME] HIST 2112 Fall 2025" at bounding box center [306, 270] width 583 height 51
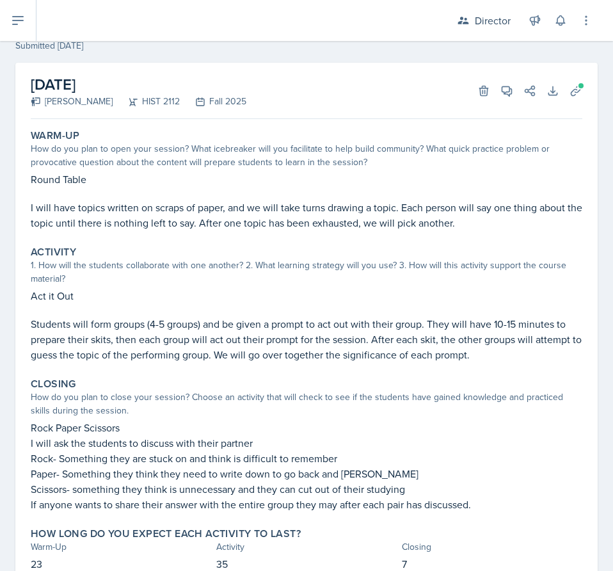
scroll to position [103, 0]
